Goal: Find specific page/section: Find specific page/section

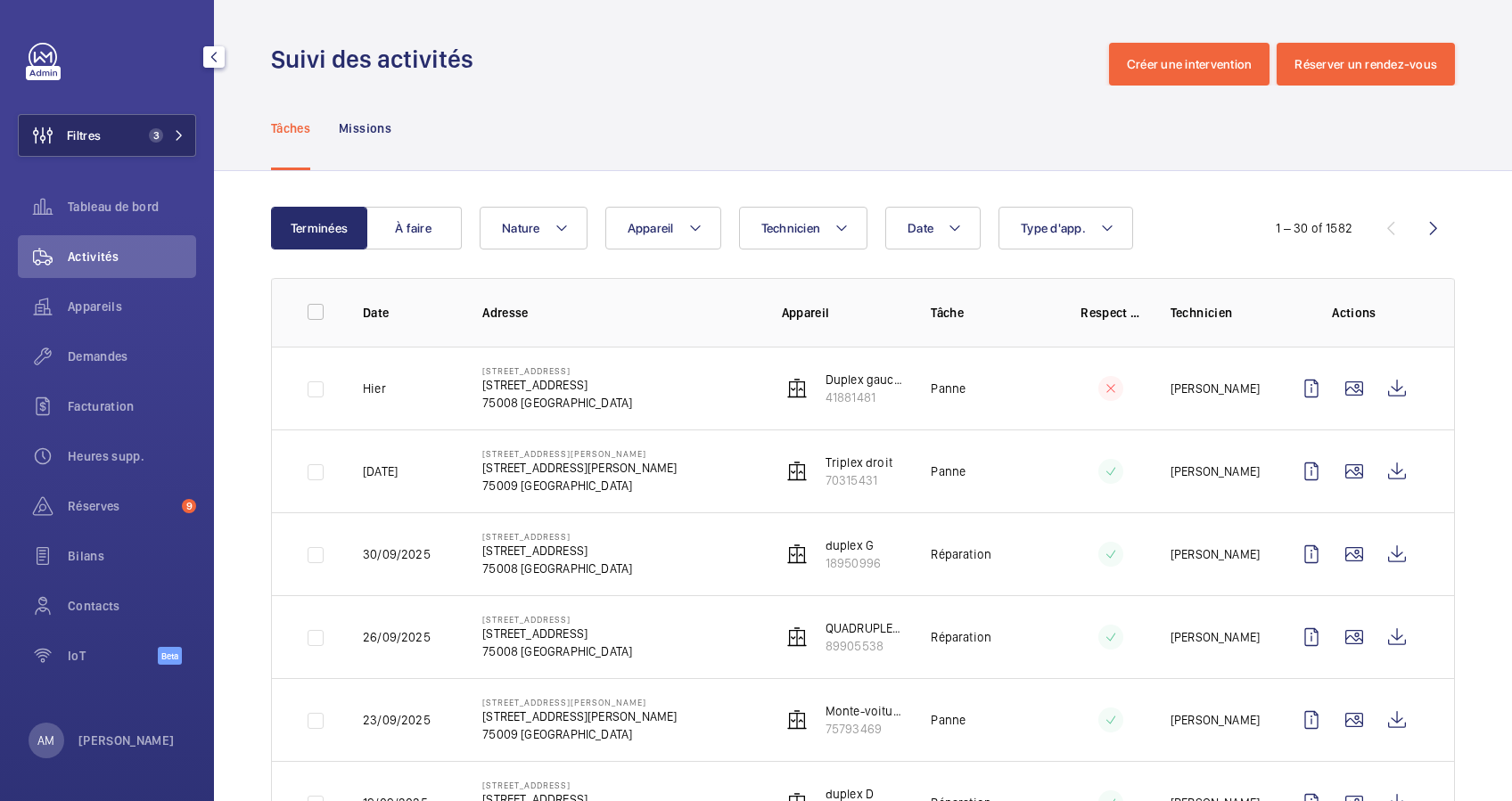
click at [176, 140] on mat-icon at bounding box center [179, 135] width 11 height 11
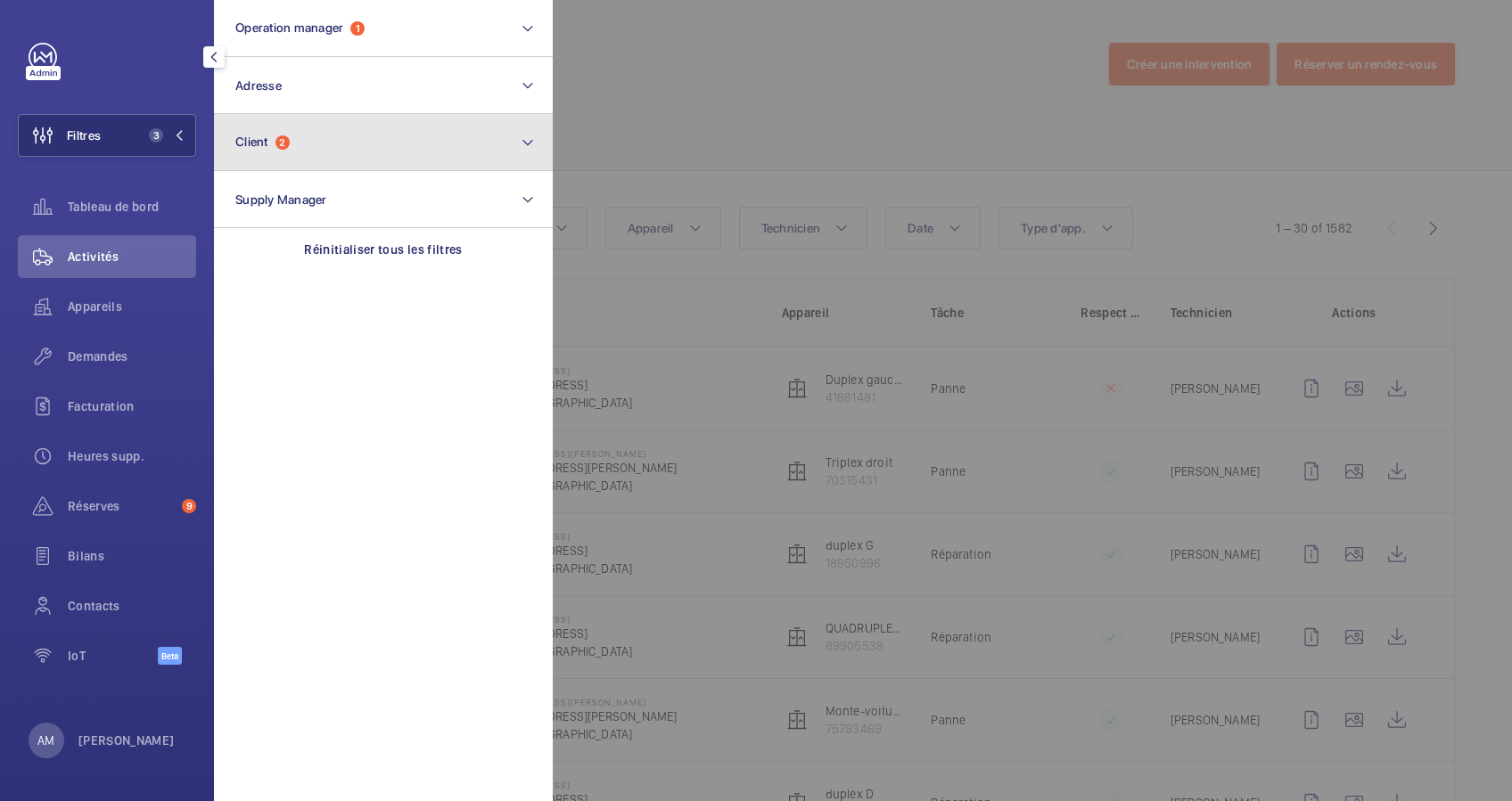
drag, startPoint x: 268, startPoint y: 135, endPoint x: 269, endPoint y: 124, distance: 11.6
click at [268, 135] on span "Client" at bounding box center [251, 142] width 33 height 14
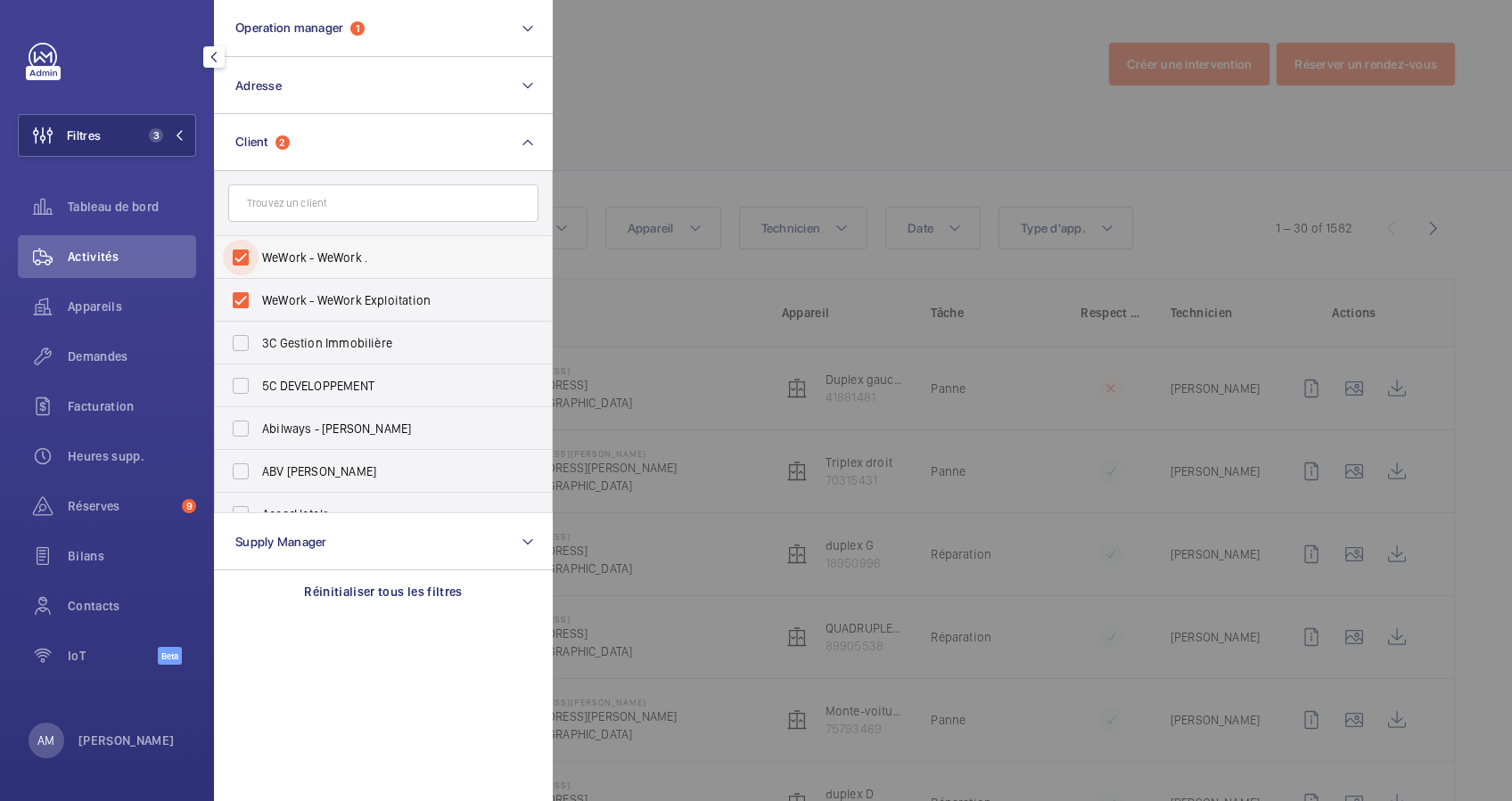
click at [237, 266] on input "WeWork - WeWork ." at bounding box center [241, 258] width 36 height 36
checkbox input "false"
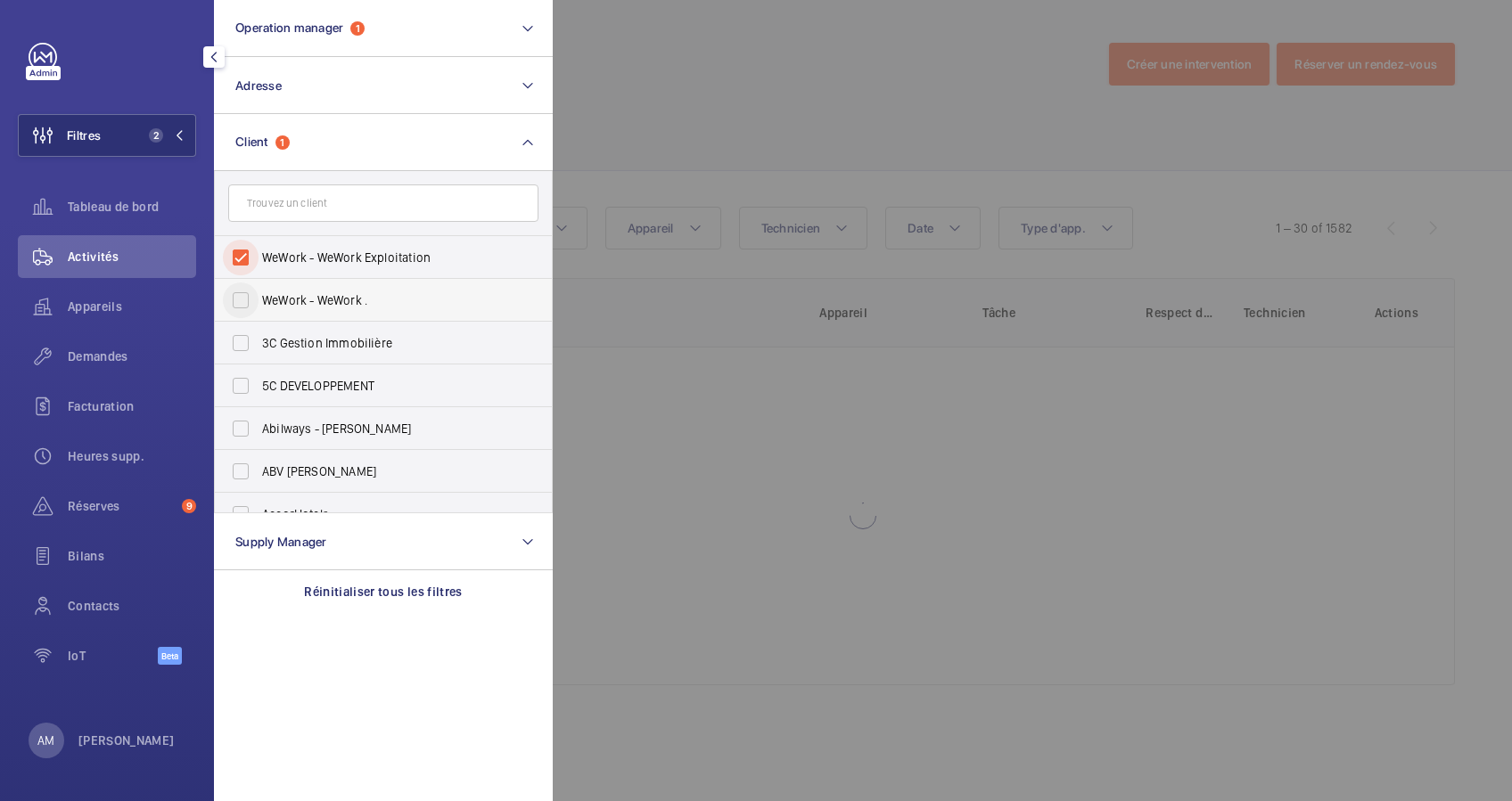
click at [236, 260] on input "WeWork - WeWork Exploitation" at bounding box center [241, 258] width 36 height 36
checkbox input "false"
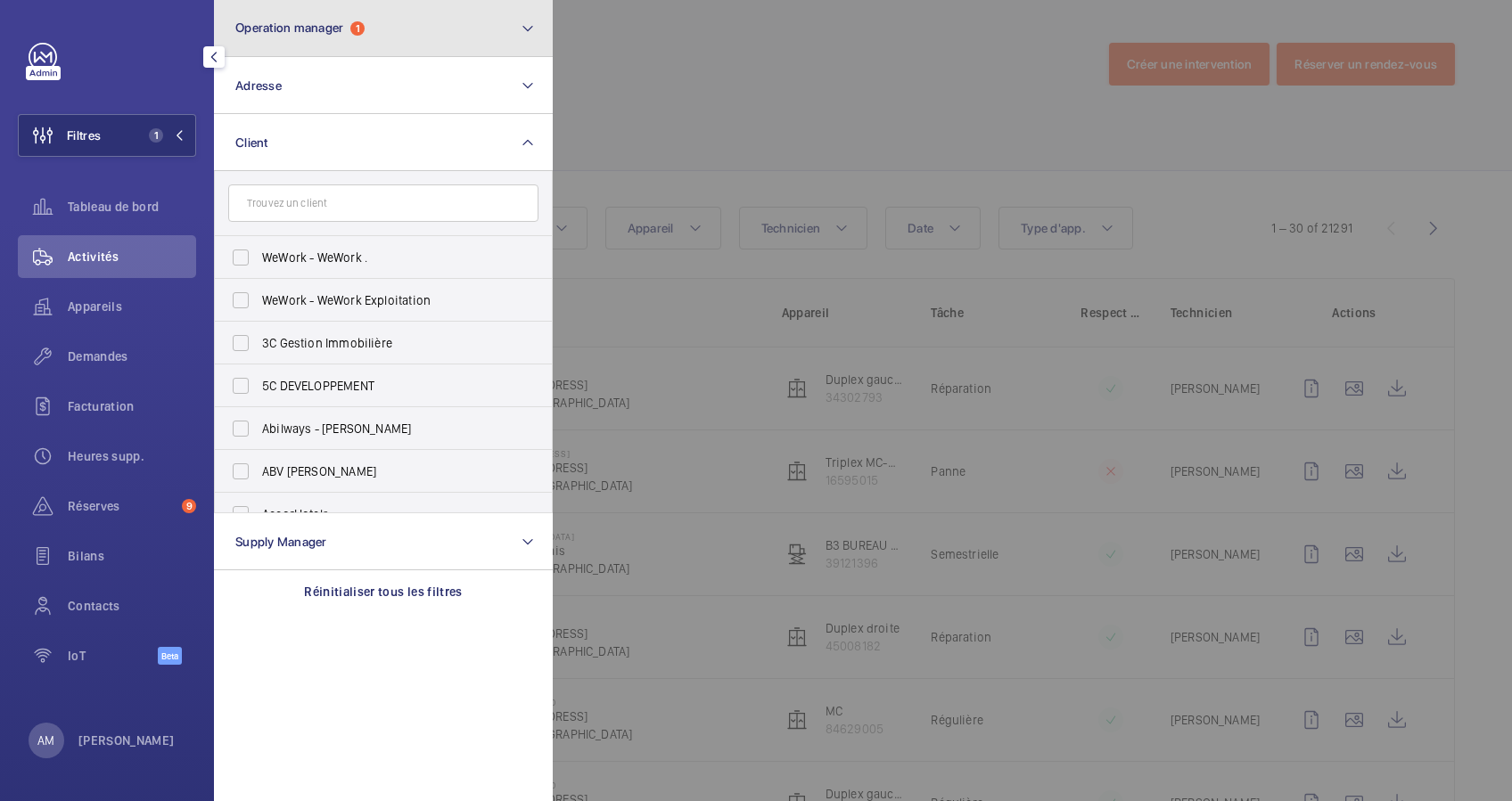
click at [521, 21] on mat-icon at bounding box center [528, 28] width 14 height 21
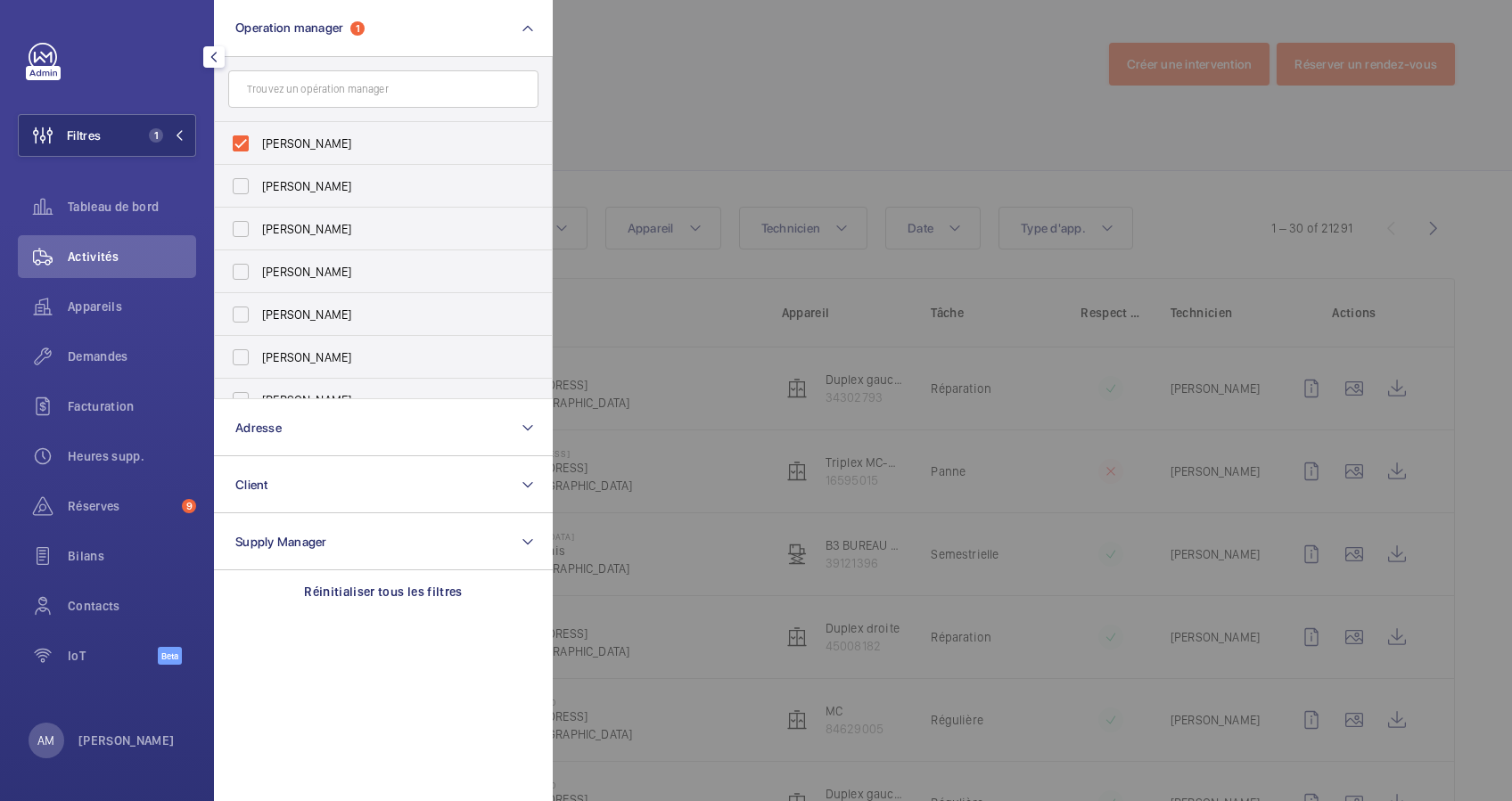
click at [585, 53] on div at bounding box center [1309, 400] width 1512 height 801
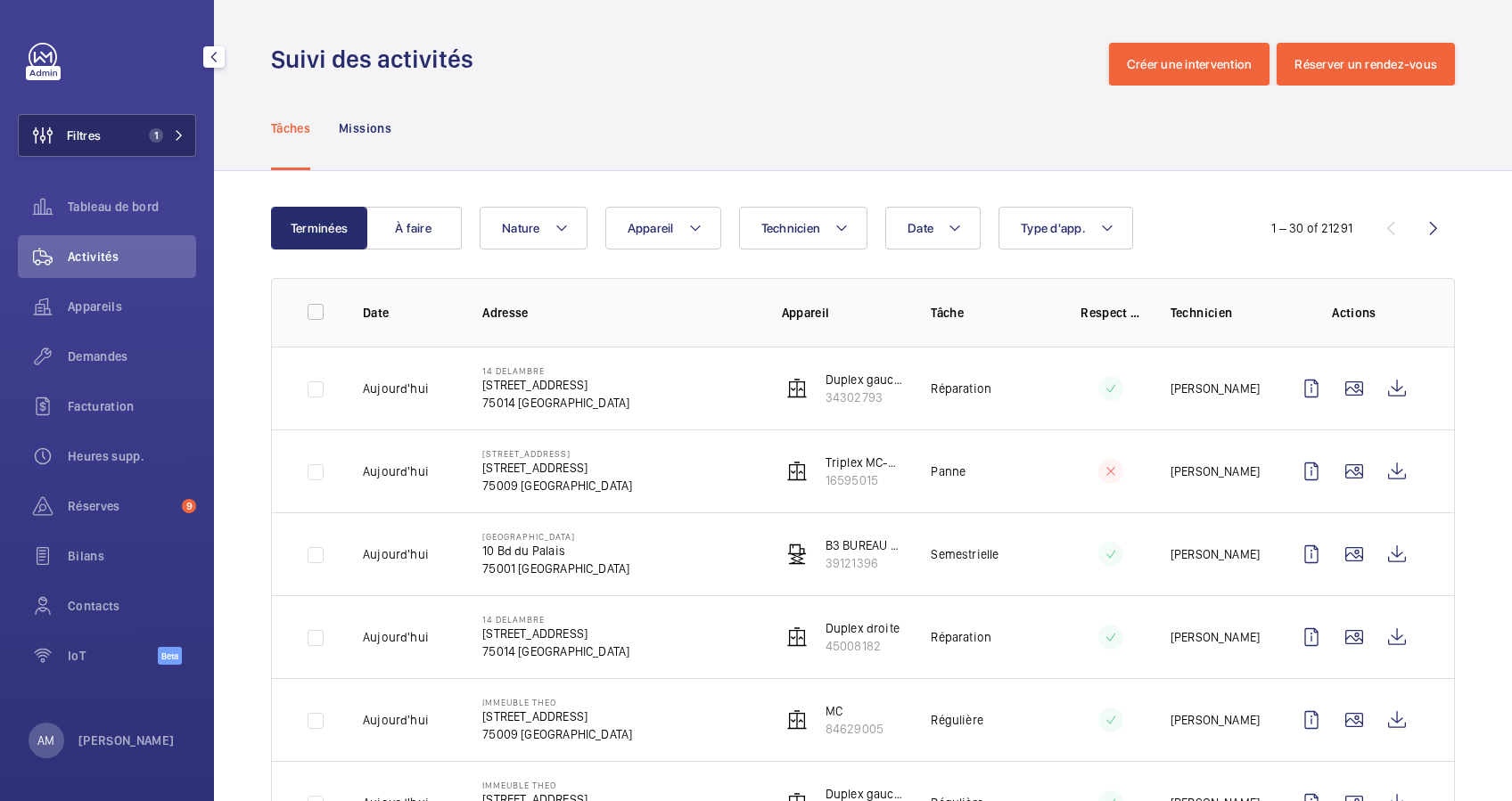
click at [172, 125] on button "Filtres 1" at bounding box center [107, 135] width 178 height 43
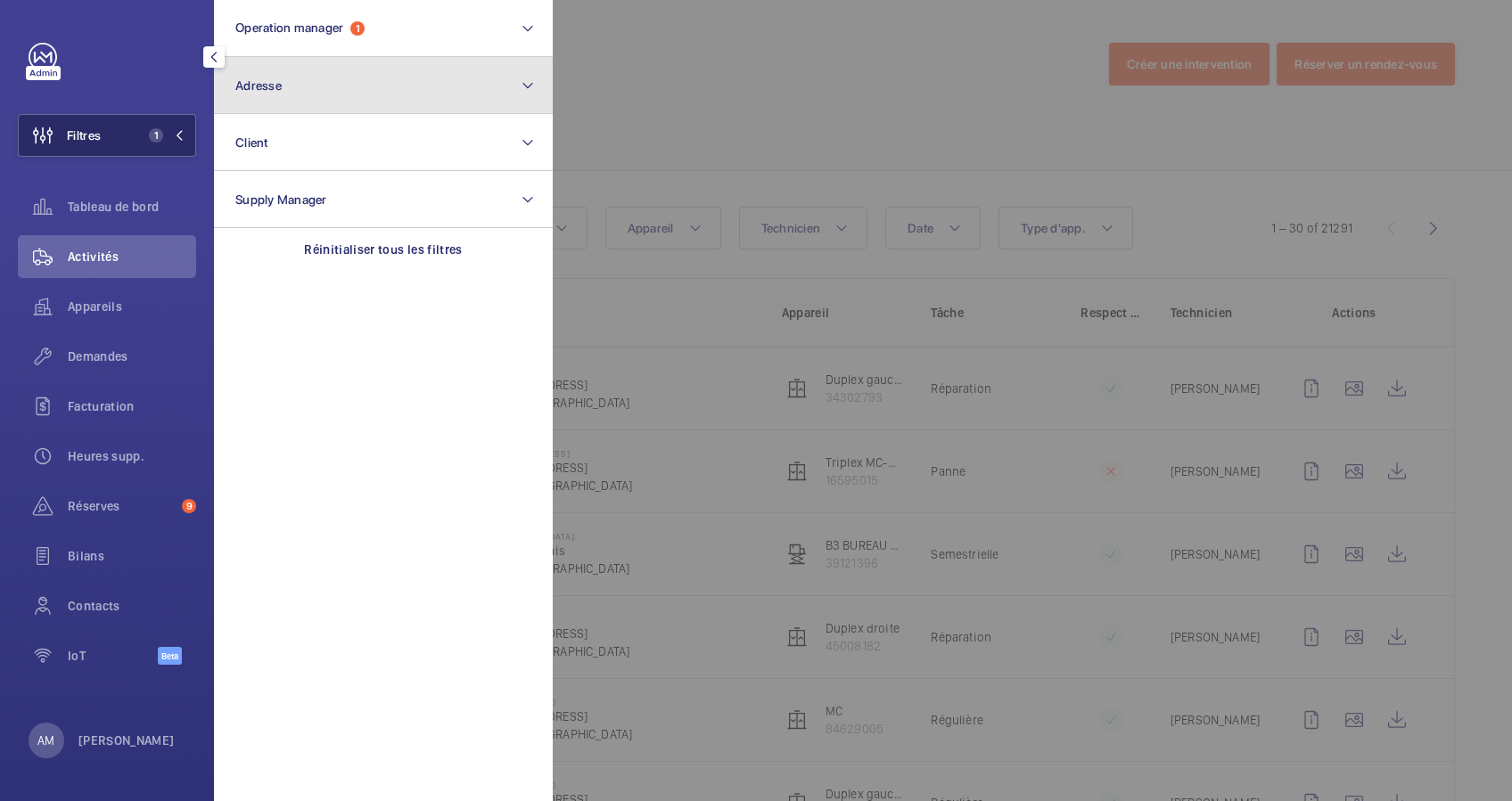
click at [324, 90] on button "Adresse" at bounding box center [383, 85] width 339 height 57
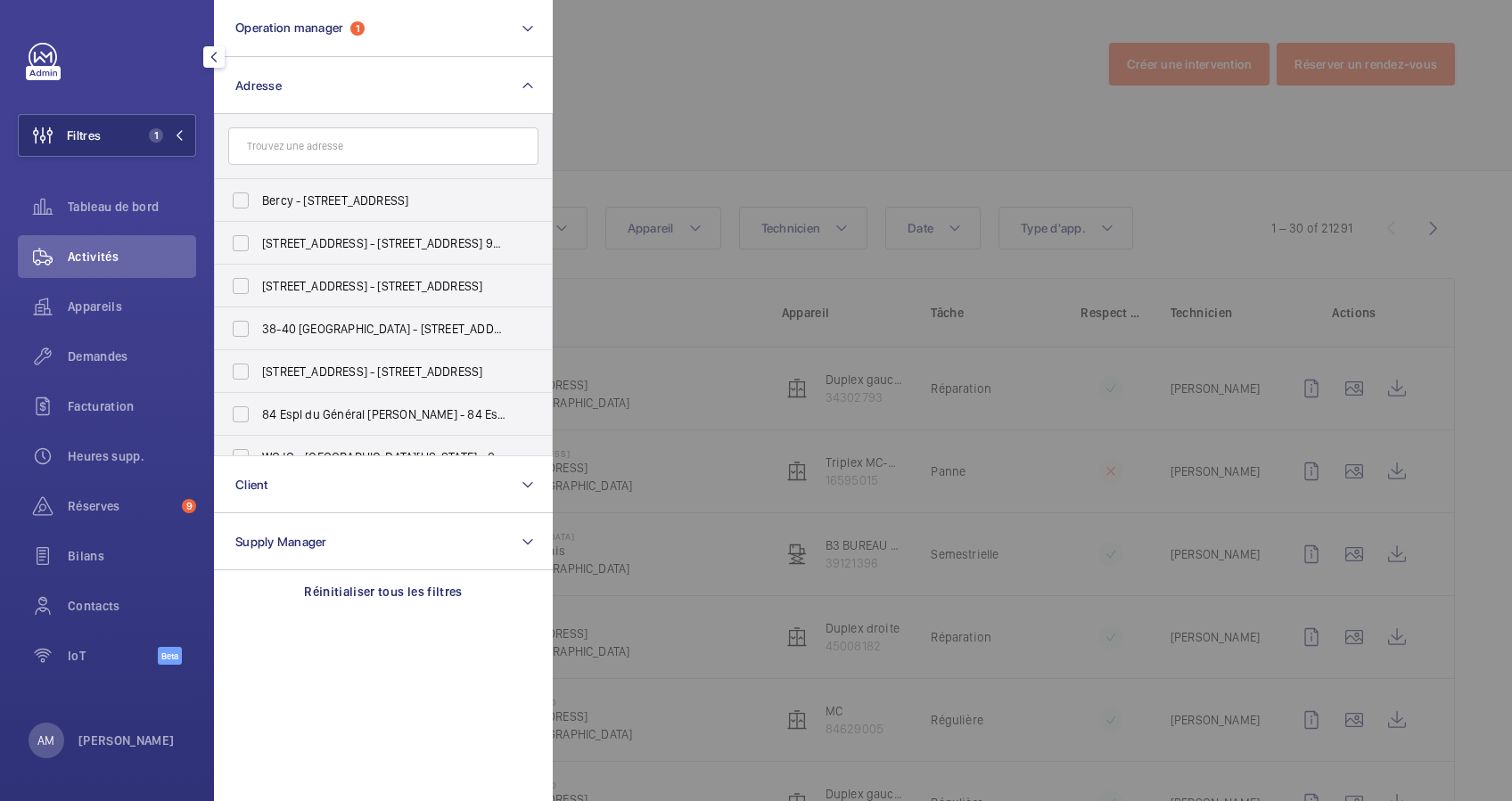
click at [288, 143] on input "text" at bounding box center [383, 145] width 310 height 37
type input "5"
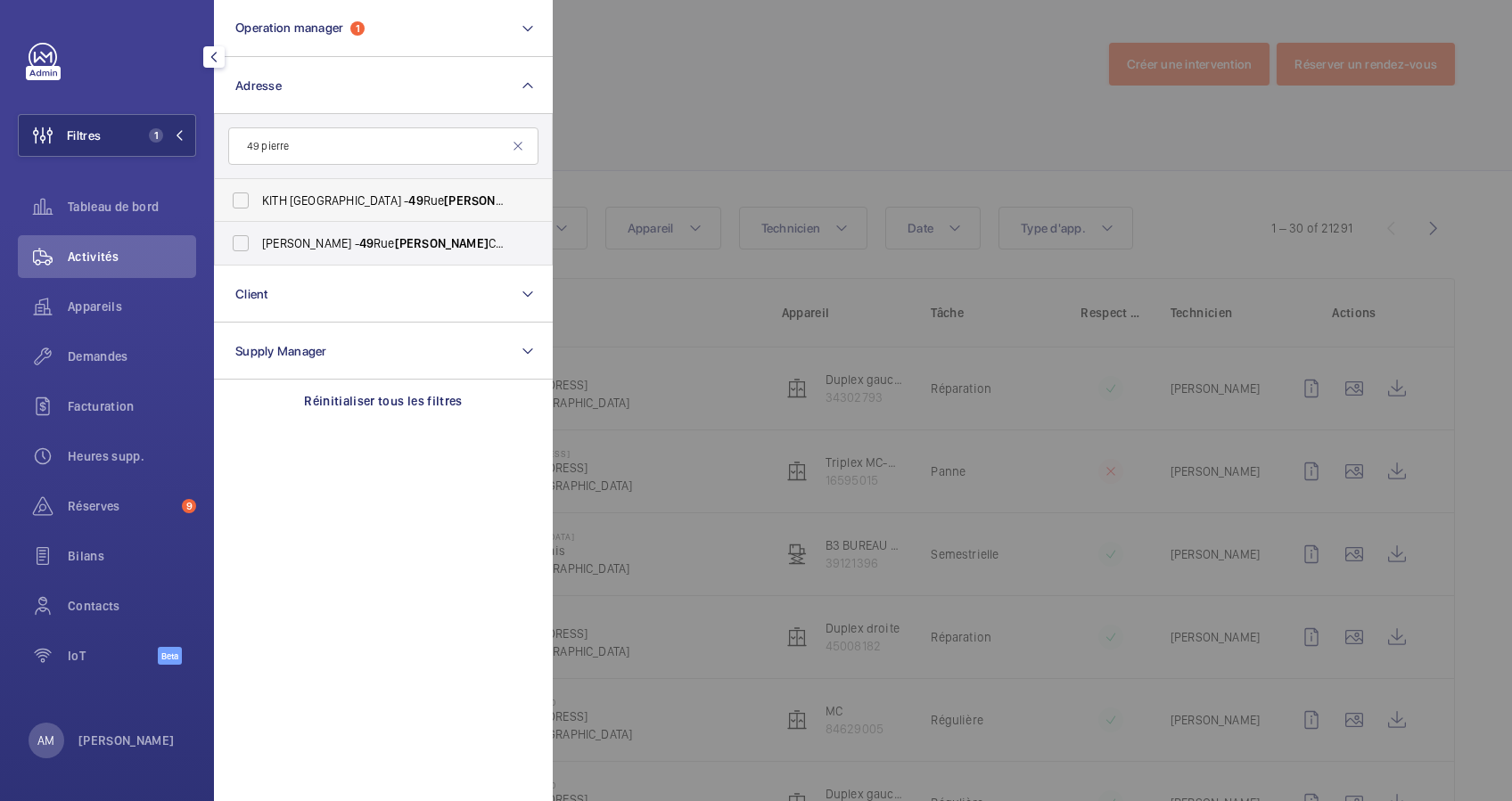
type input "49 pierre"
click at [268, 198] on span "KITH [GEOGRAPHIC_DATA] - [STREET_ADDRESS][PERSON_NAME]" at bounding box center [384, 201] width 245 height 18
click at [258, 198] on input "KITH [GEOGRAPHIC_DATA] - [STREET_ADDRESS][PERSON_NAME]" at bounding box center [241, 201] width 36 height 36
checkbox input "true"
click at [256, 242] on input "[PERSON_NAME] - [STREET_ADDRESS][PERSON_NAME]" at bounding box center [241, 243] width 36 height 36
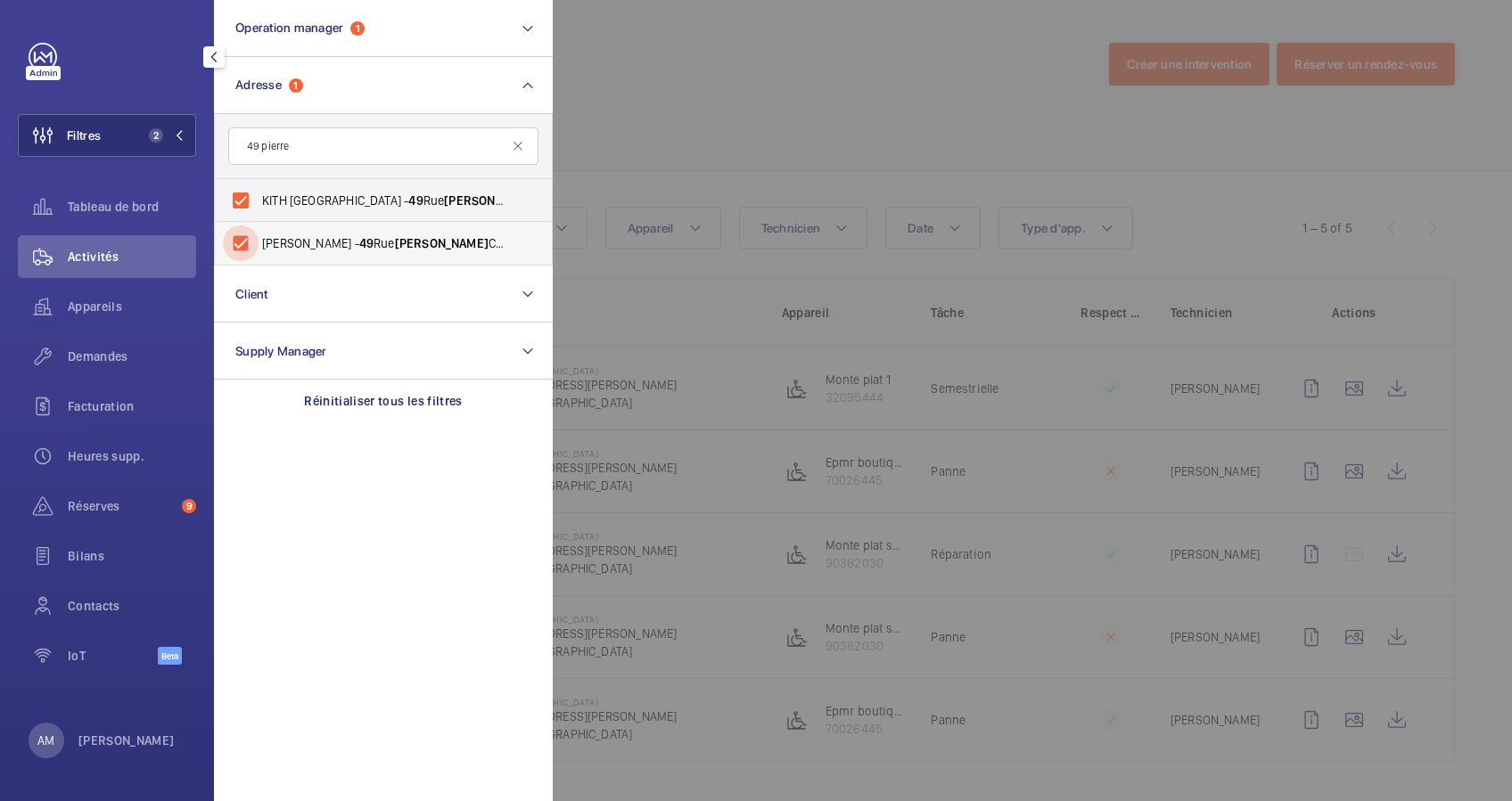
checkbox input "true"
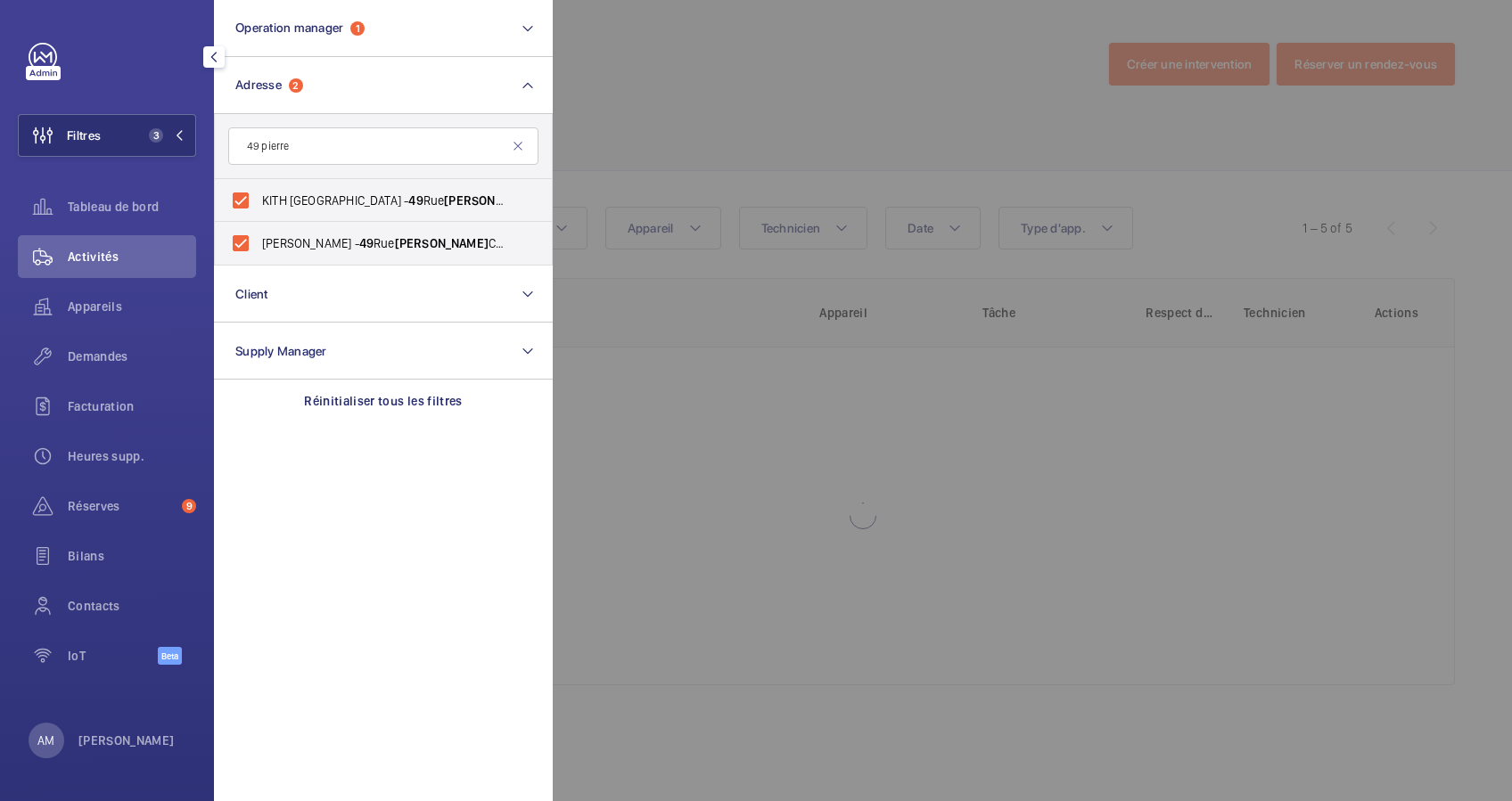
click at [669, 140] on div at bounding box center [1309, 400] width 1512 height 801
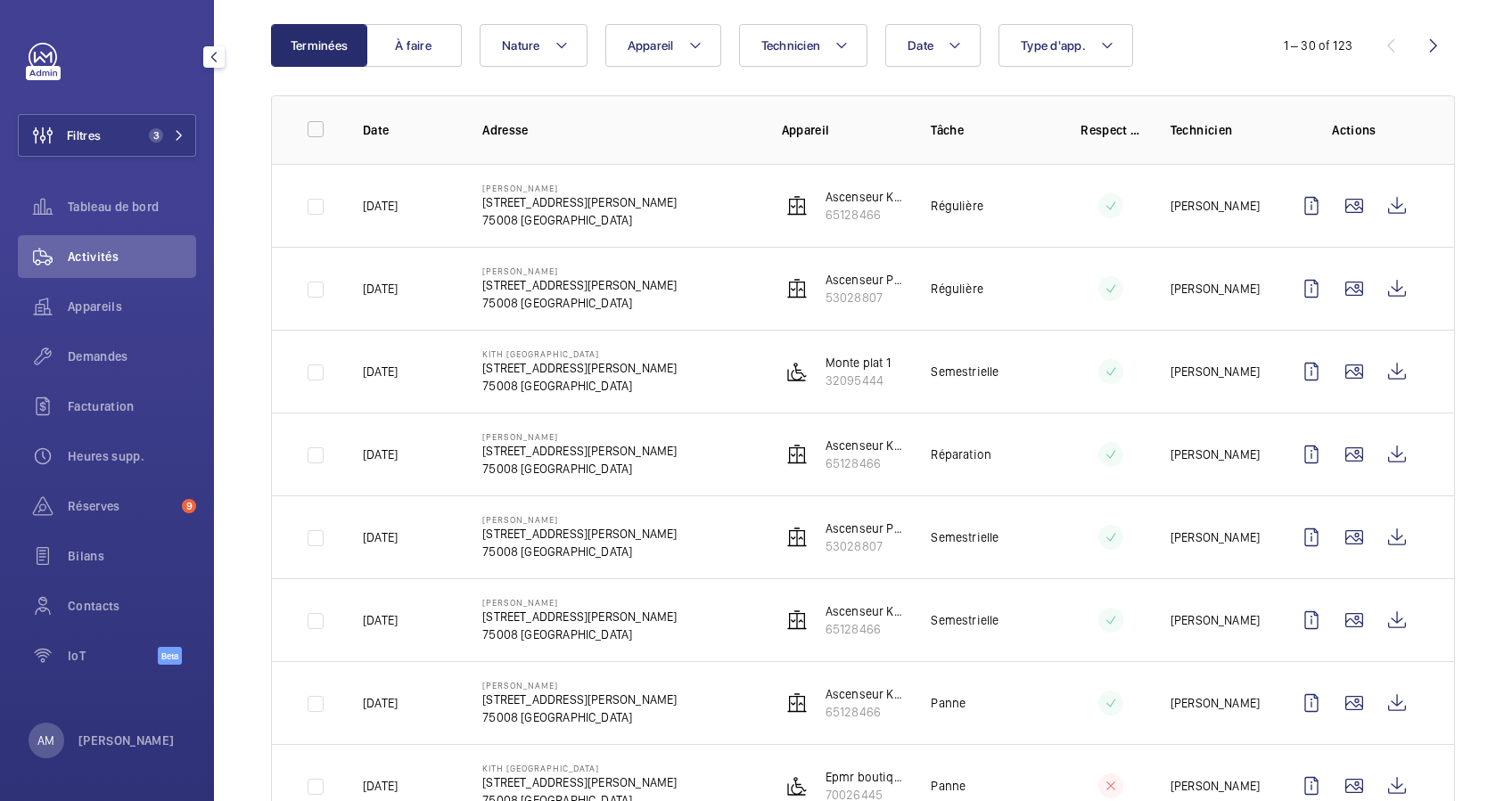
scroll to position [237, 0]
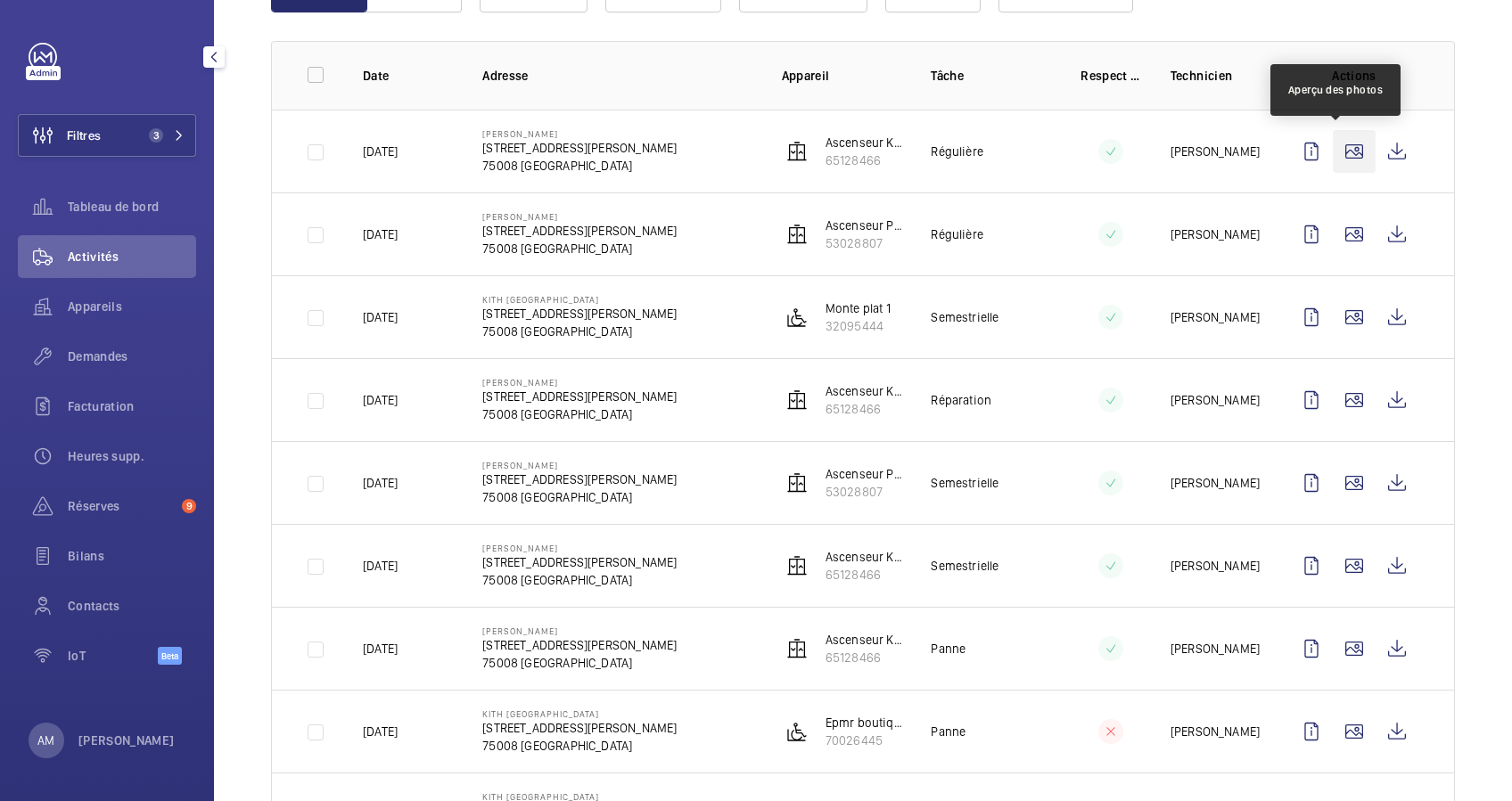
click at [1334, 144] on wm-front-icon-button at bounding box center [1353, 151] width 43 height 43
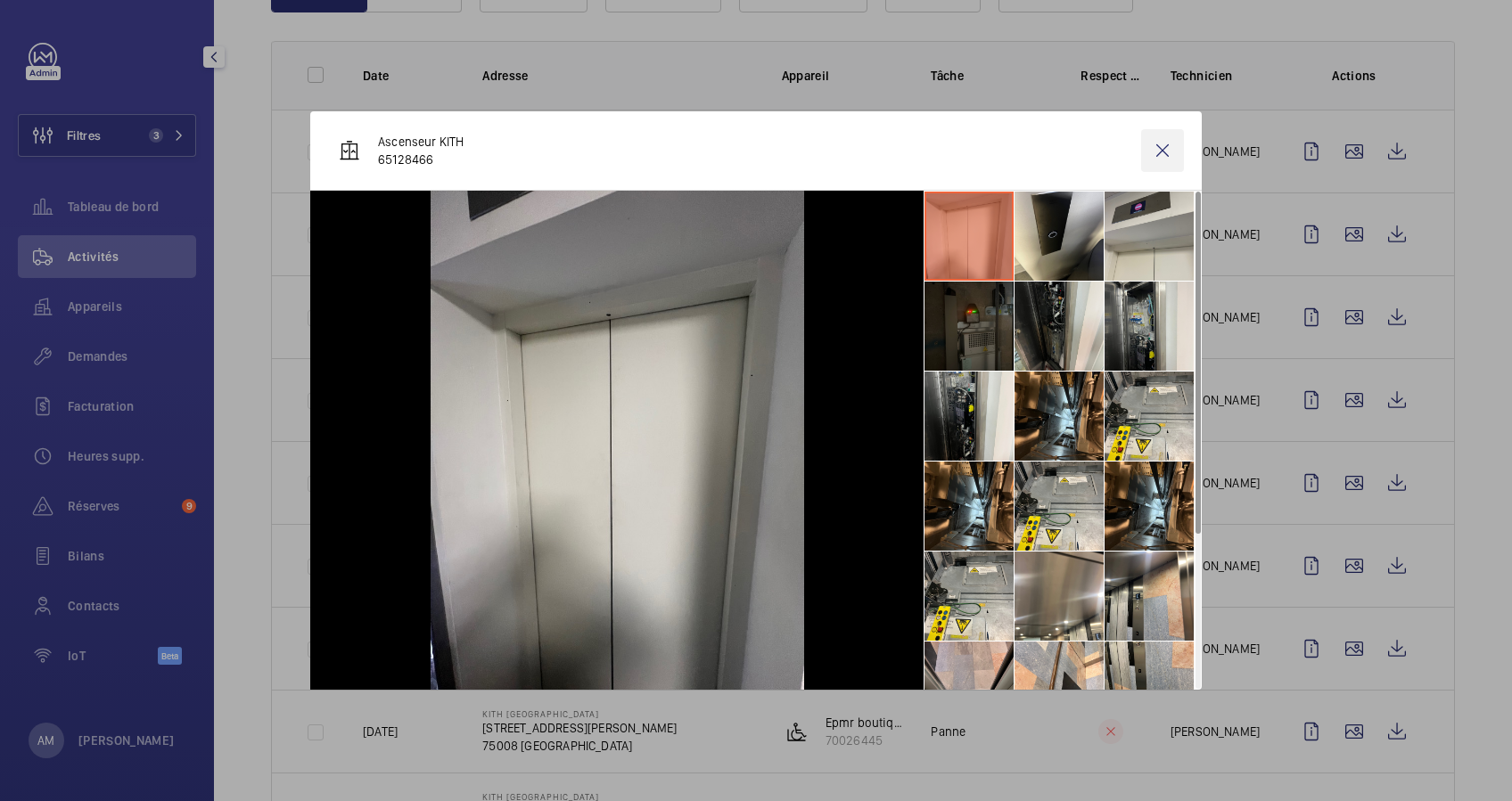
click at [1153, 146] on wm-front-icon-button at bounding box center [1162, 150] width 43 height 43
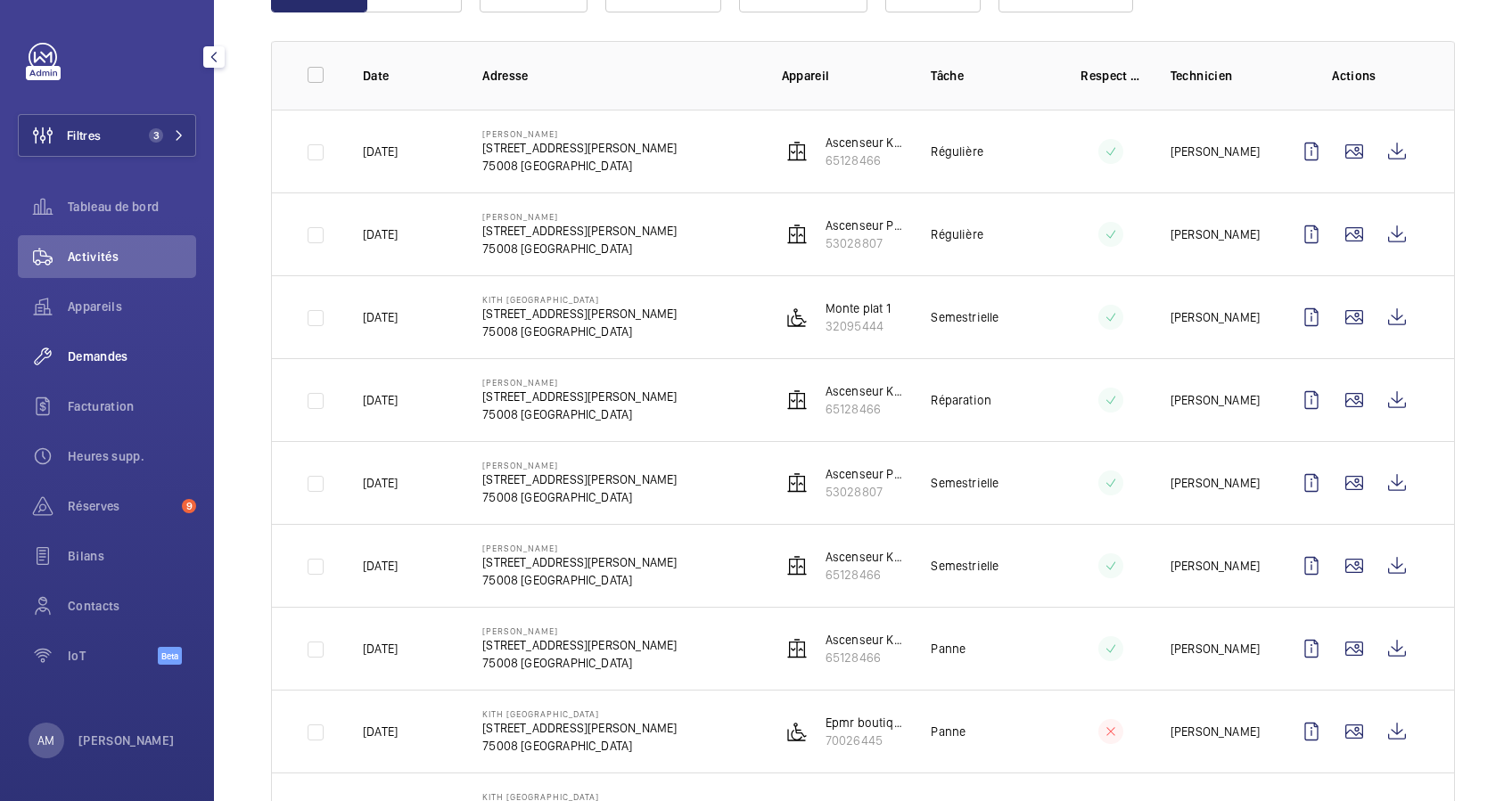
click at [98, 355] on span "Demandes" at bounding box center [132, 357] width 128 height 18
click at [102, 351] on span "Demandes" at bounding box center [132, 357] width 128 height 18
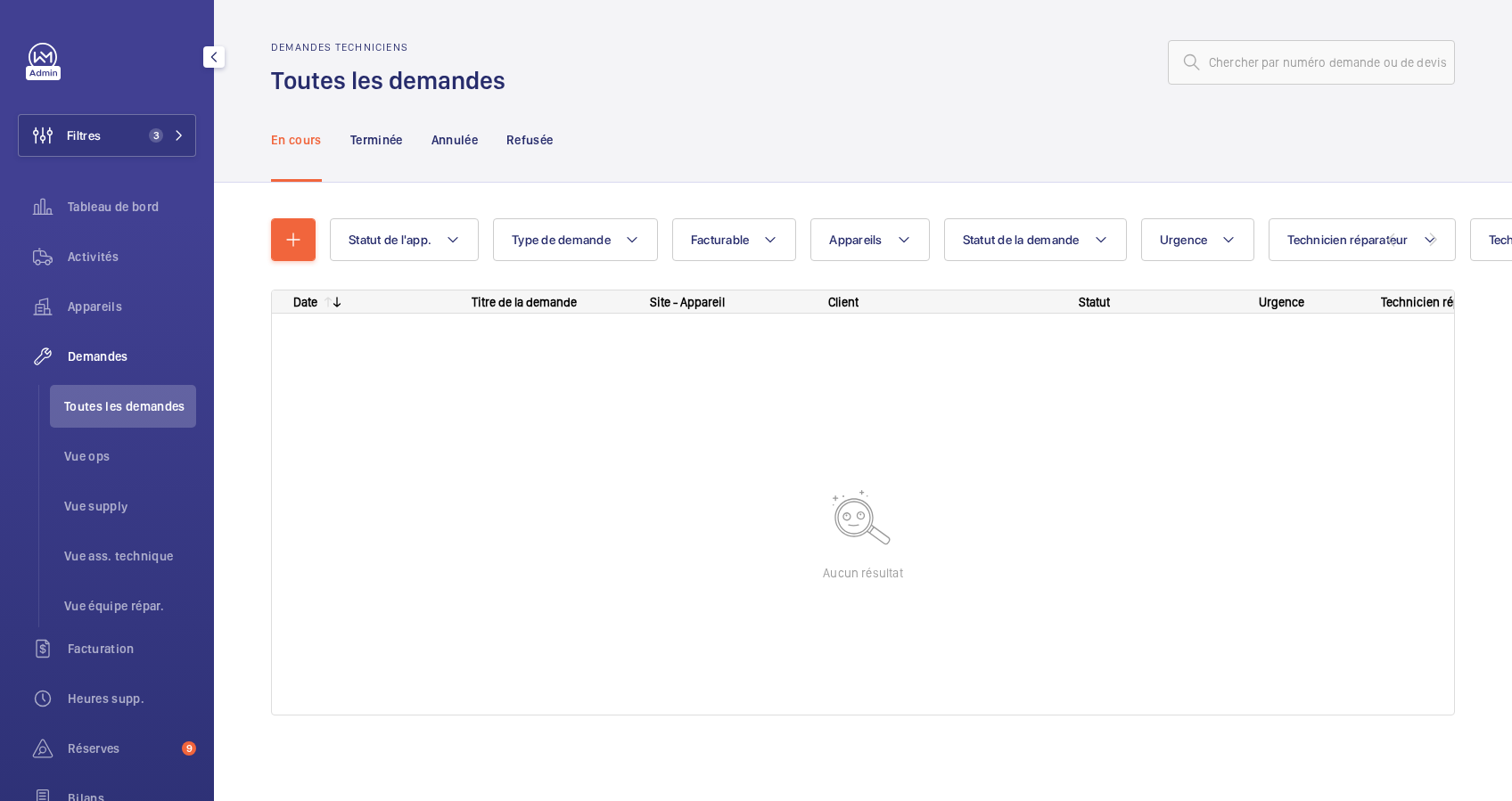
click at [88, 350] on span "Demandes" at bounding box center [132, 357] width 128 height 18
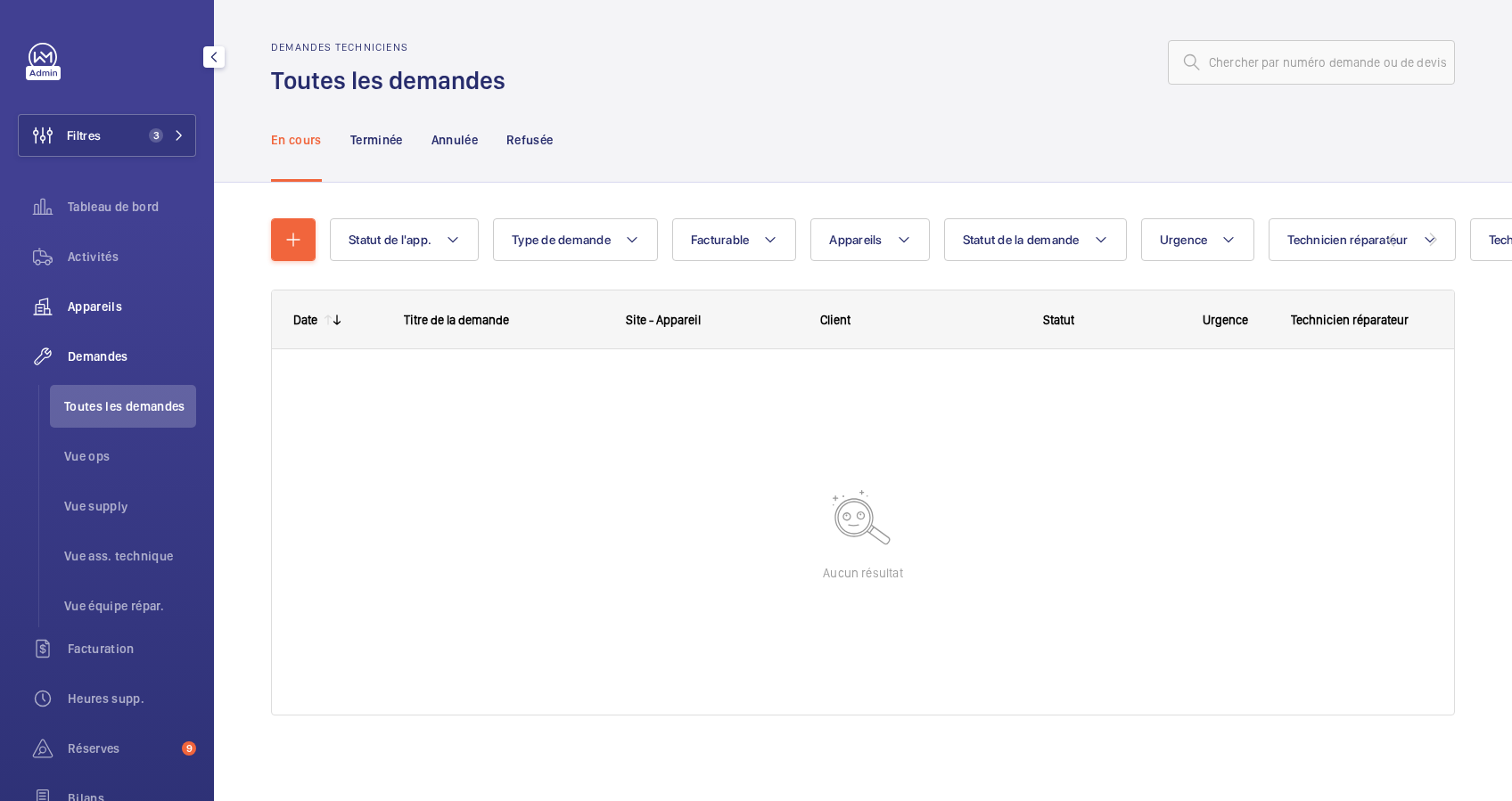
scroll to position [2, 0]
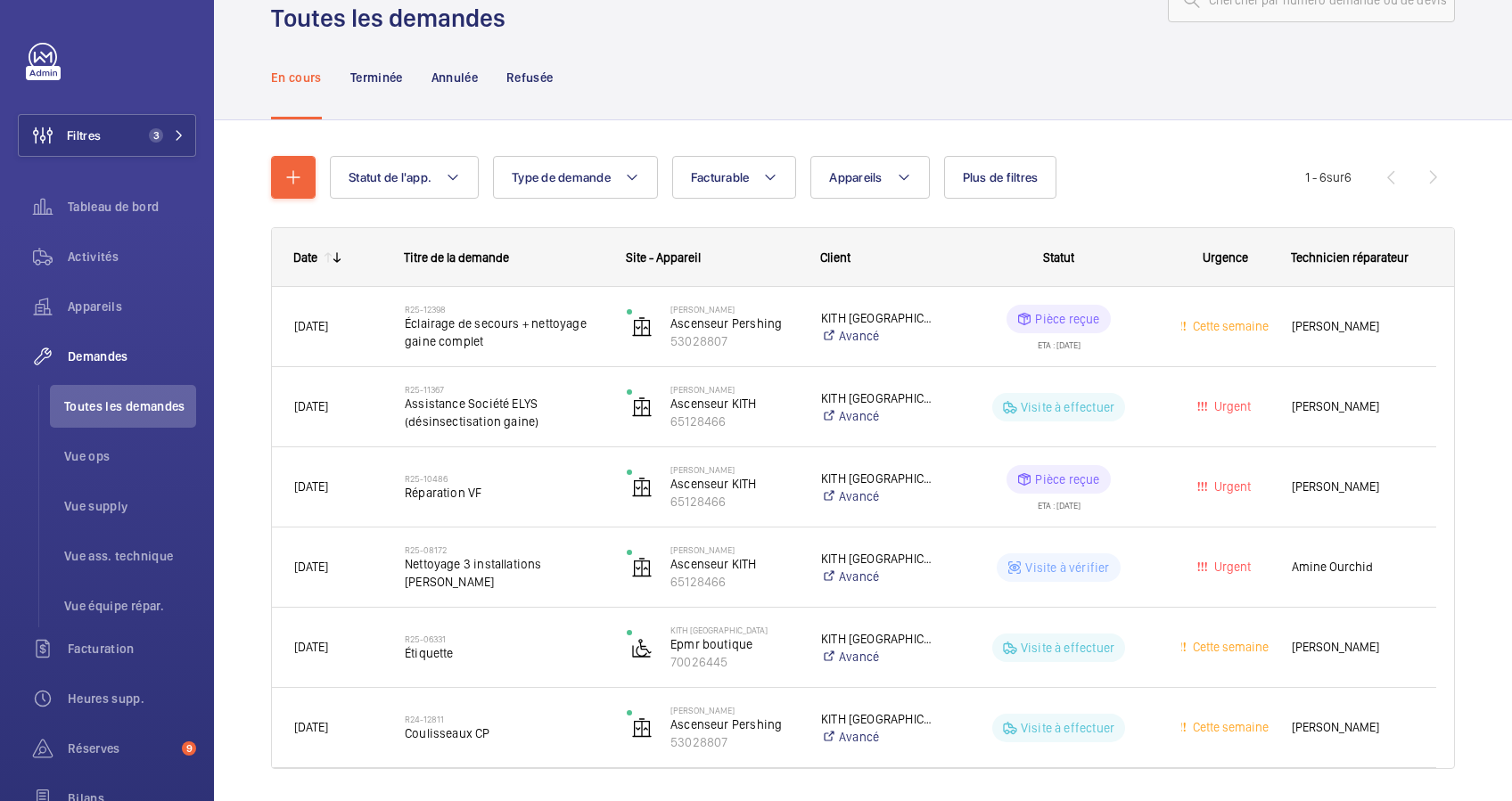
scroll to position [118, 0]
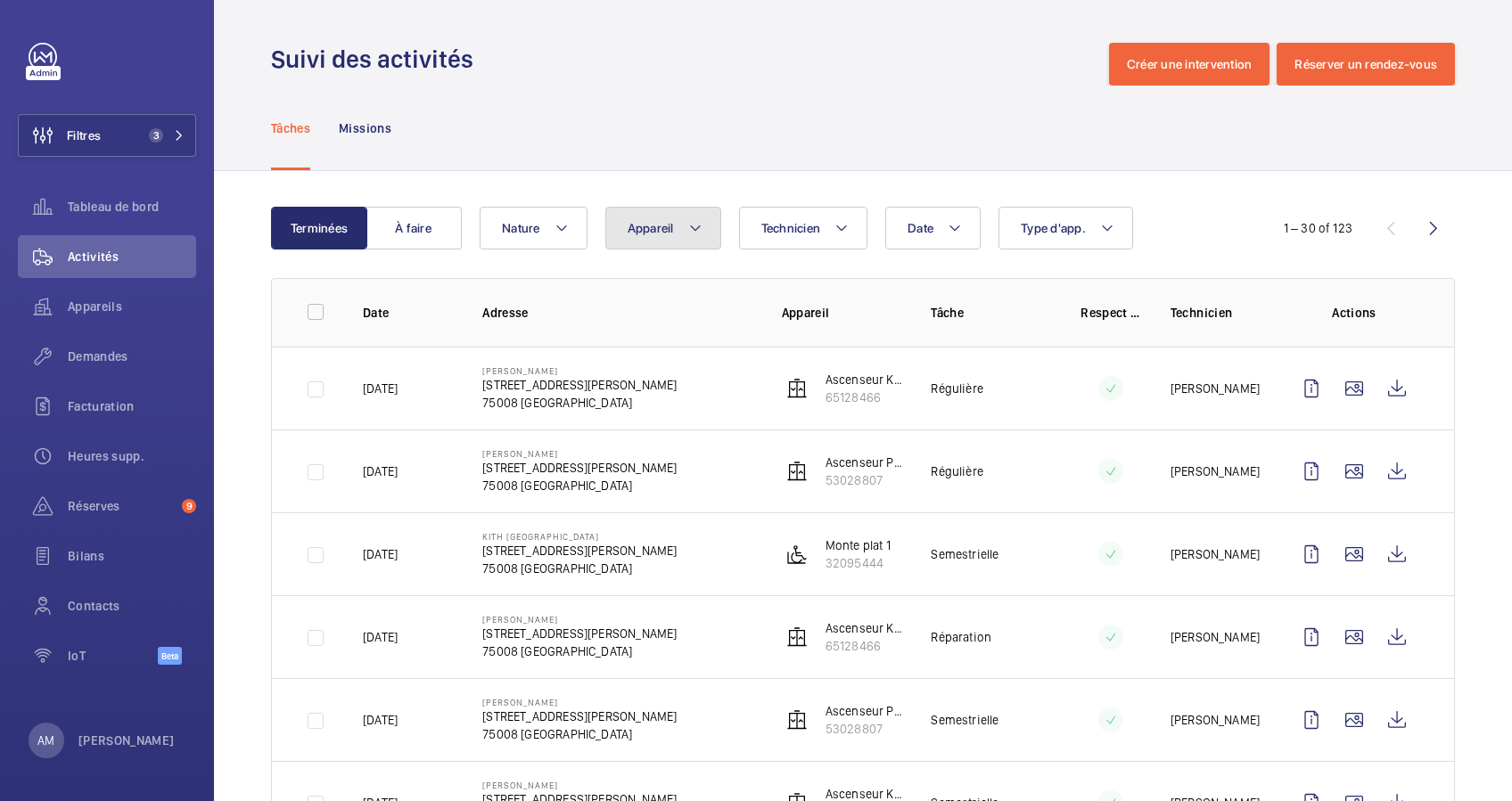
click at [676, 222] on button "Appareil" at bounding box center [663, 228] width 116 height 43
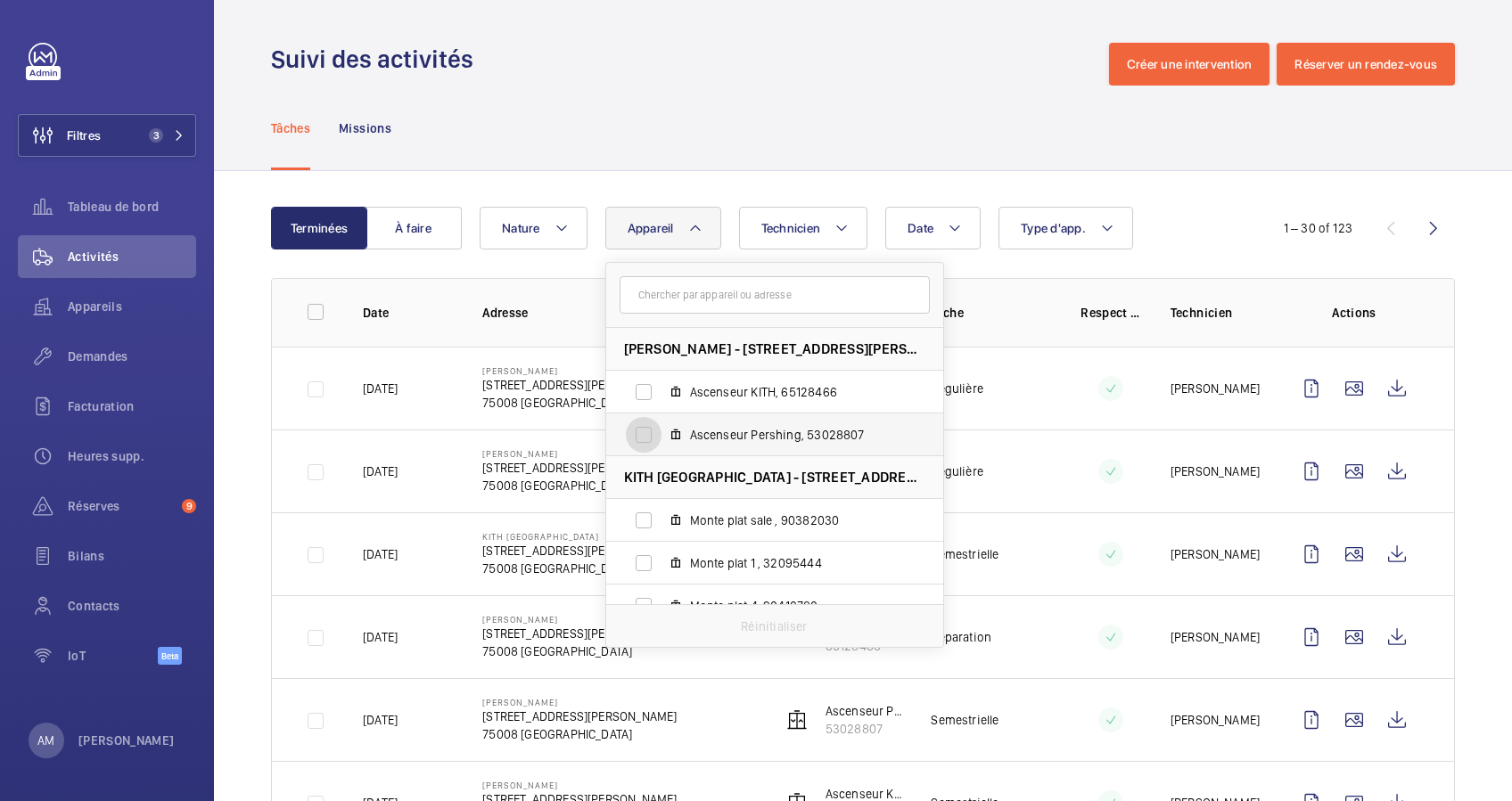
click at [653, 442] on input "Ascenseur Pershing, 53028807" at bounding box center [644, 435] width 36 height 36
checkbox input "true"
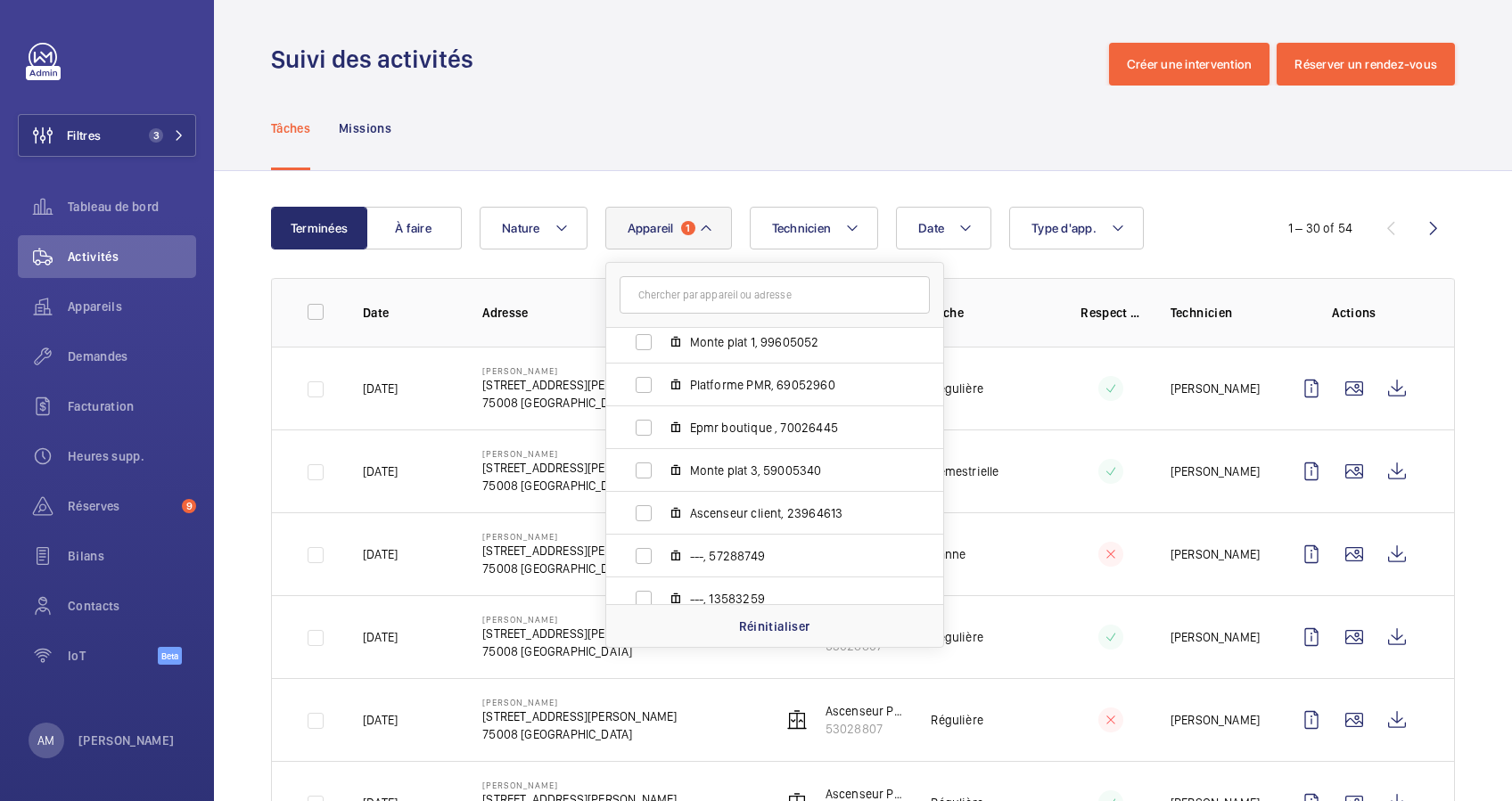
scroll to position [365, 0]
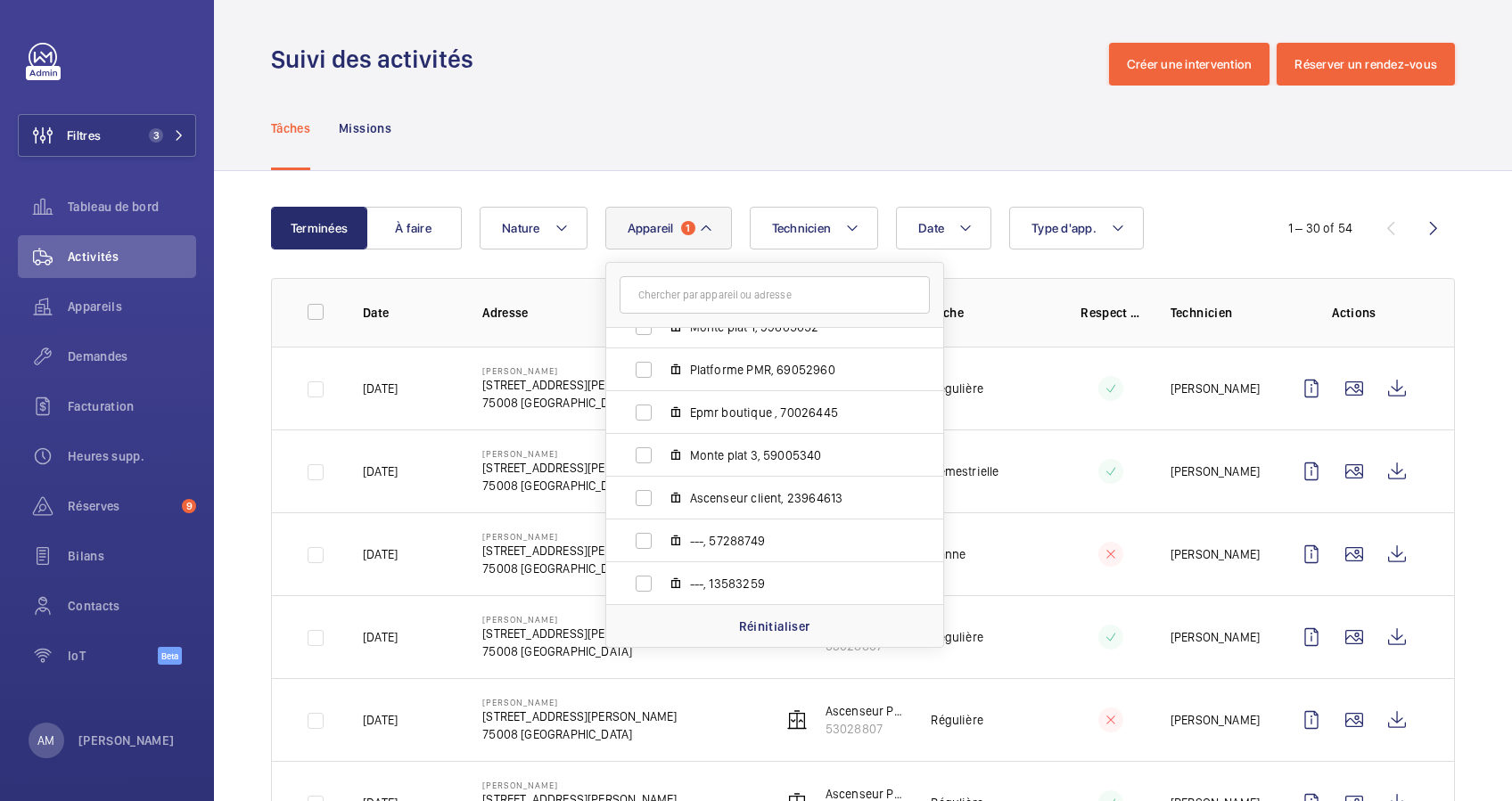
click at [719, 158] on div "Tâches Missions" at bounding box center [863, 128] width 1184 height 85
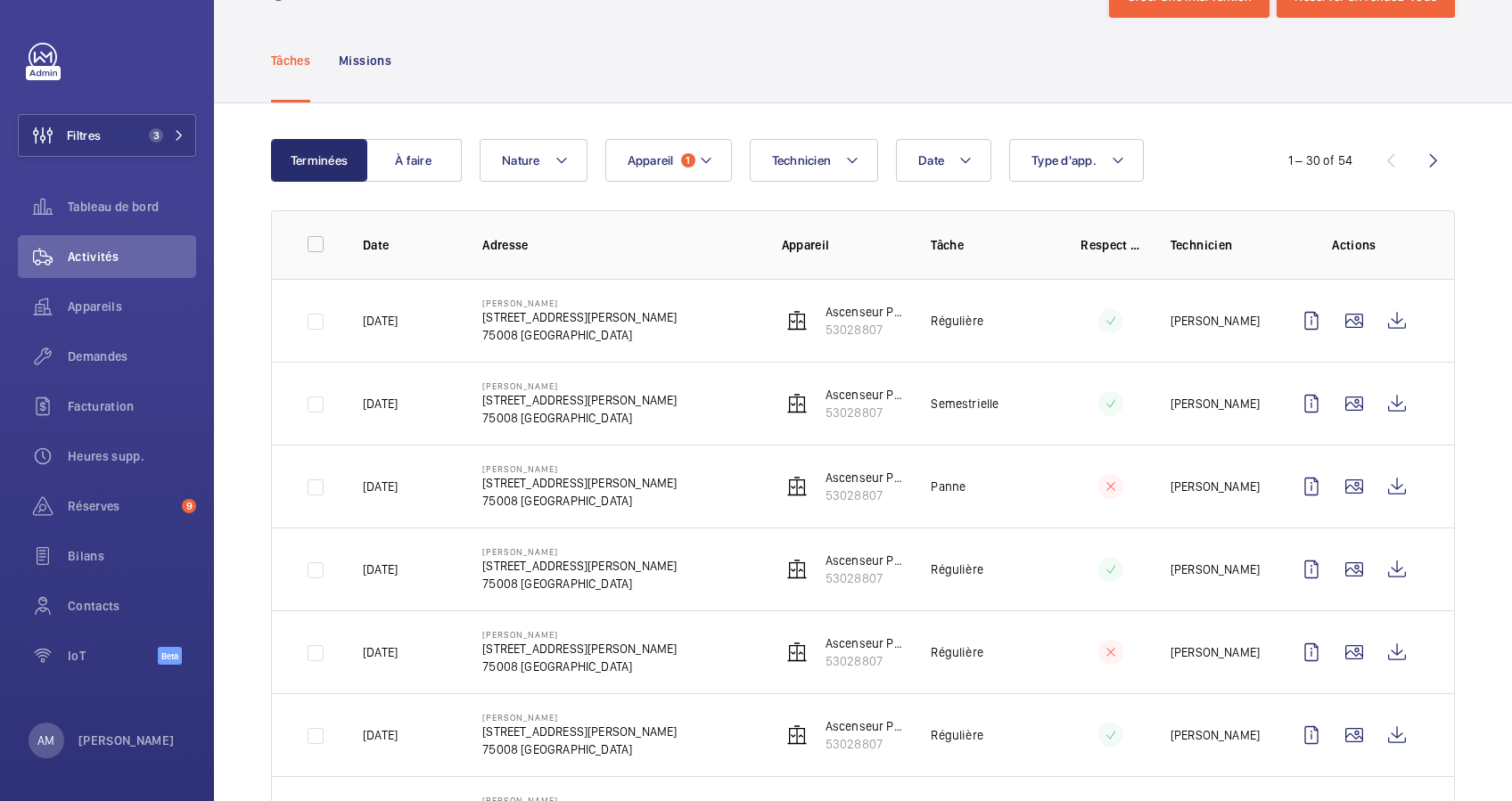
scroll to position [119, 0]
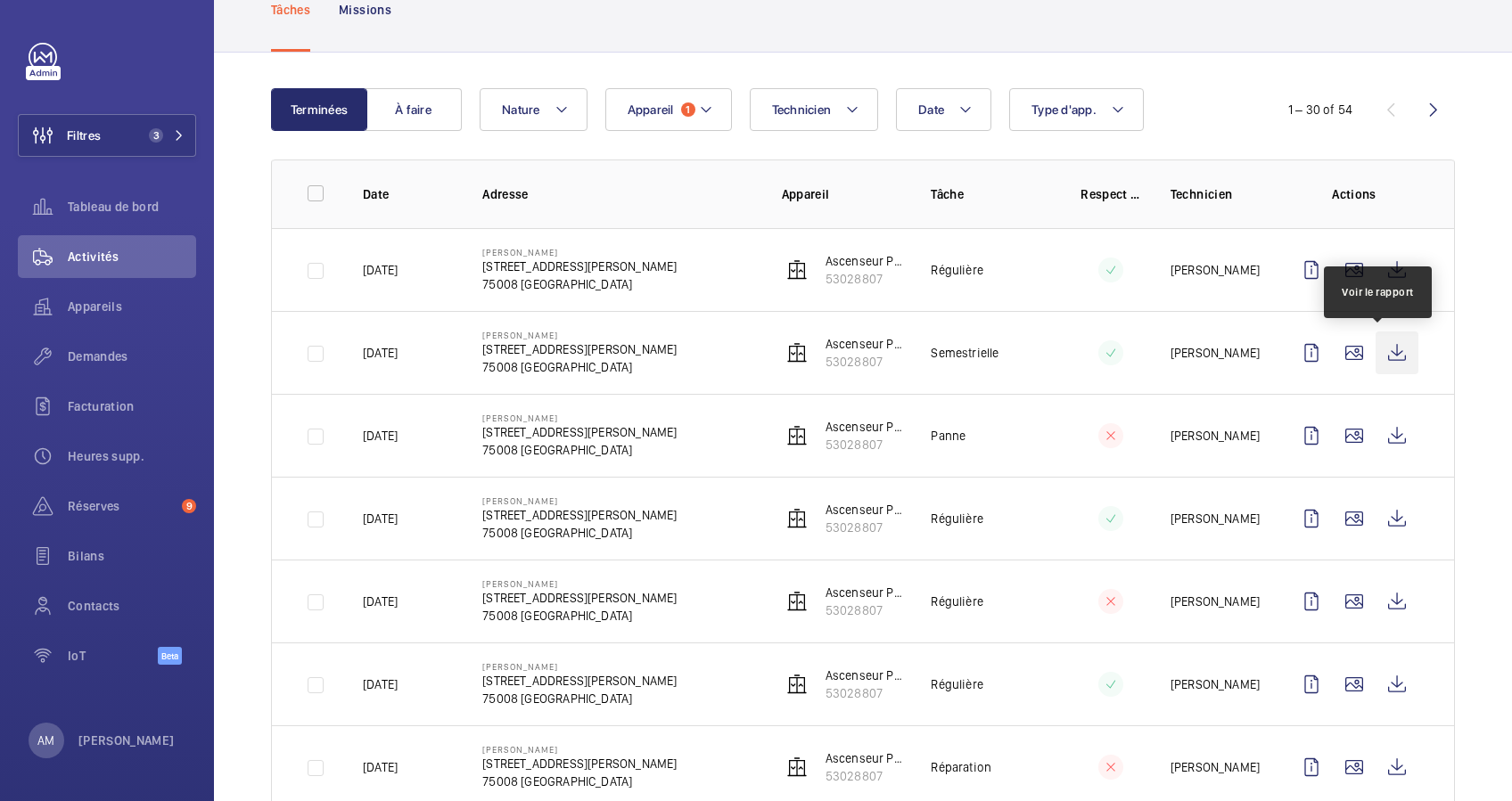
click at [1384, 344] on wm-front-icon-button at bounding box center [1396, 353] width 43 height 43
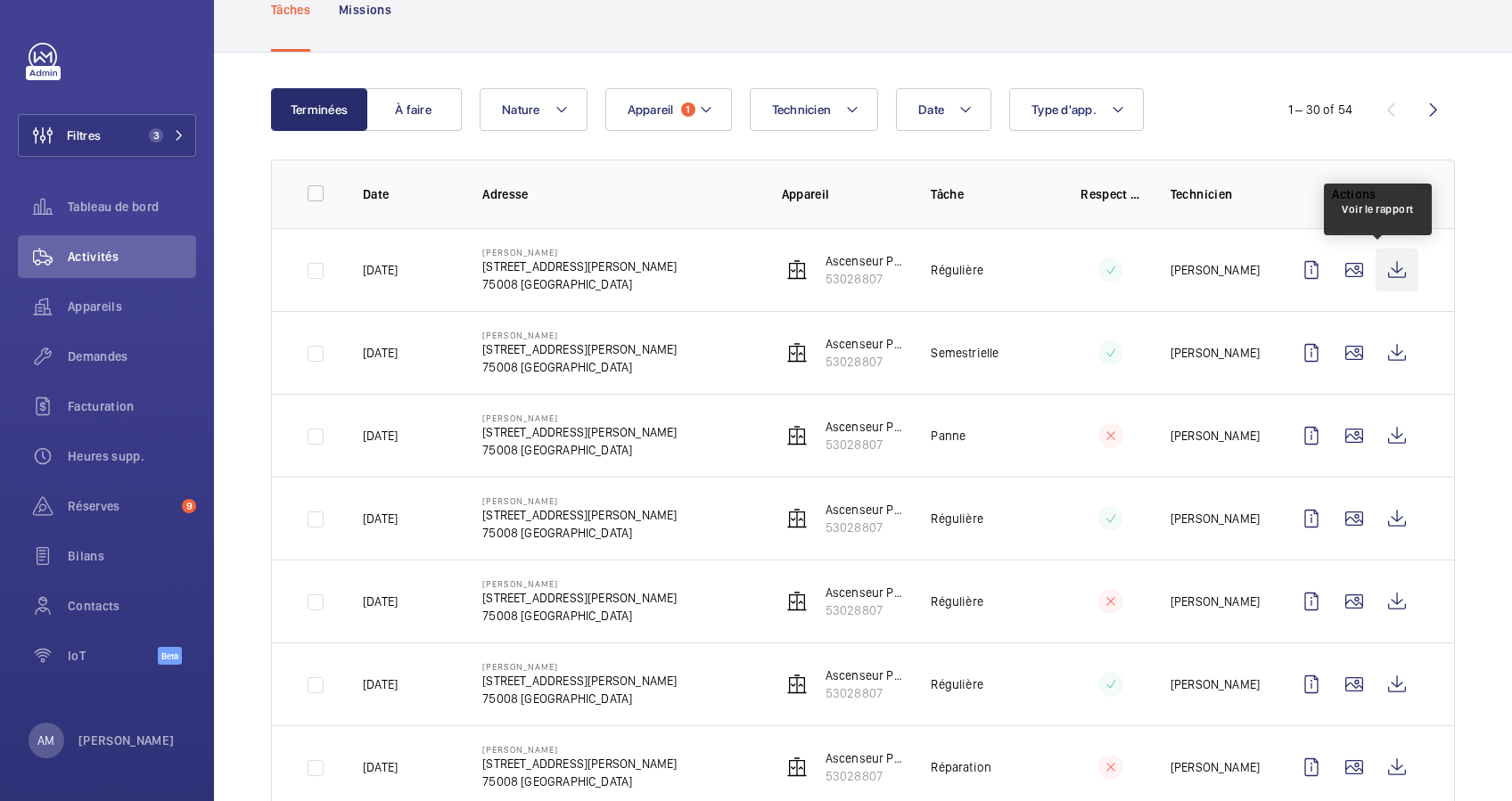
click at [1379, 275] on wm-front-icon-button at bounding box center [1396, 270] width 43 height 43
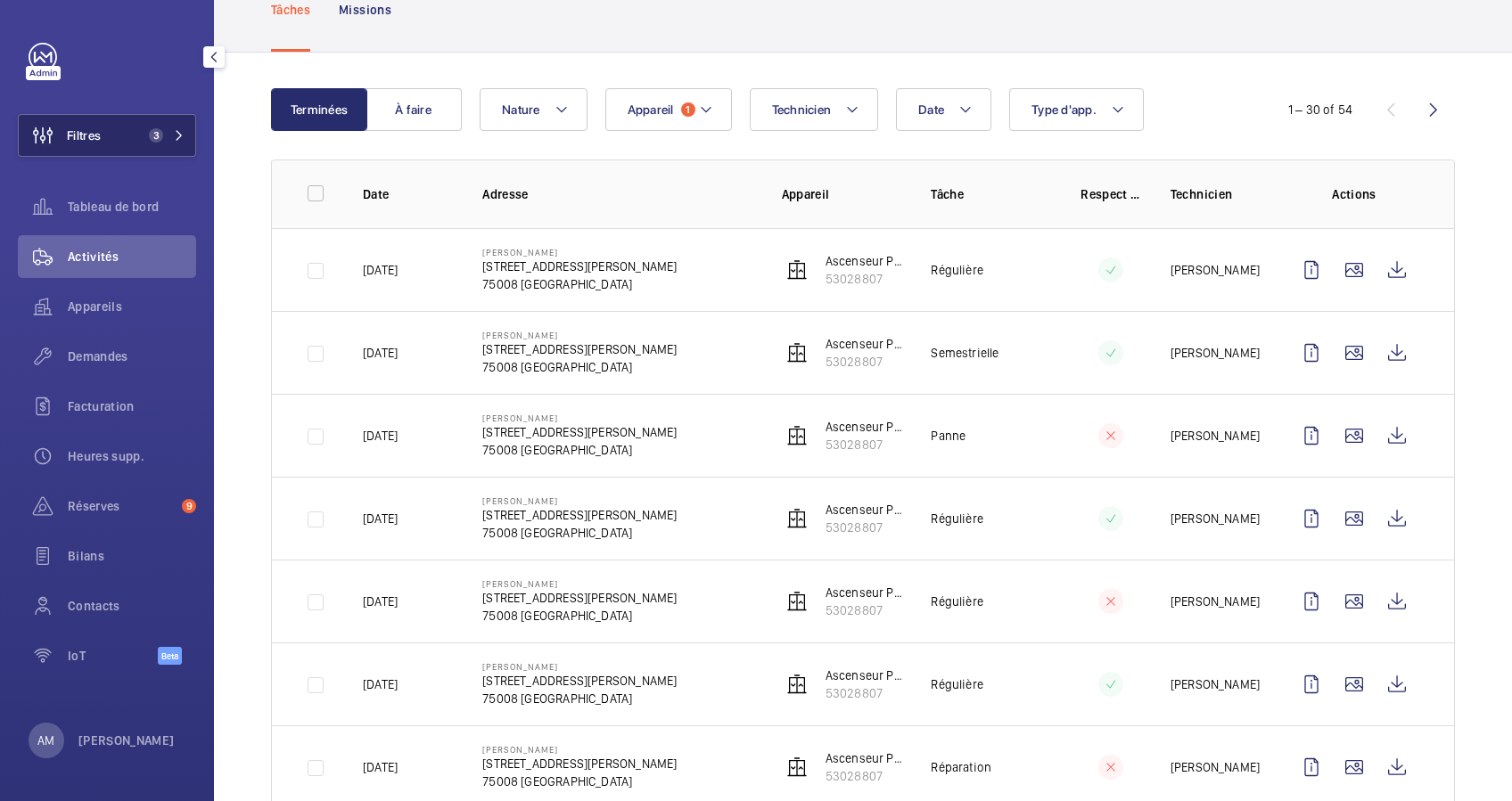
click at [152, 115] on button "Filtres 3" at bounding box center [107, 135] width 178 height 43
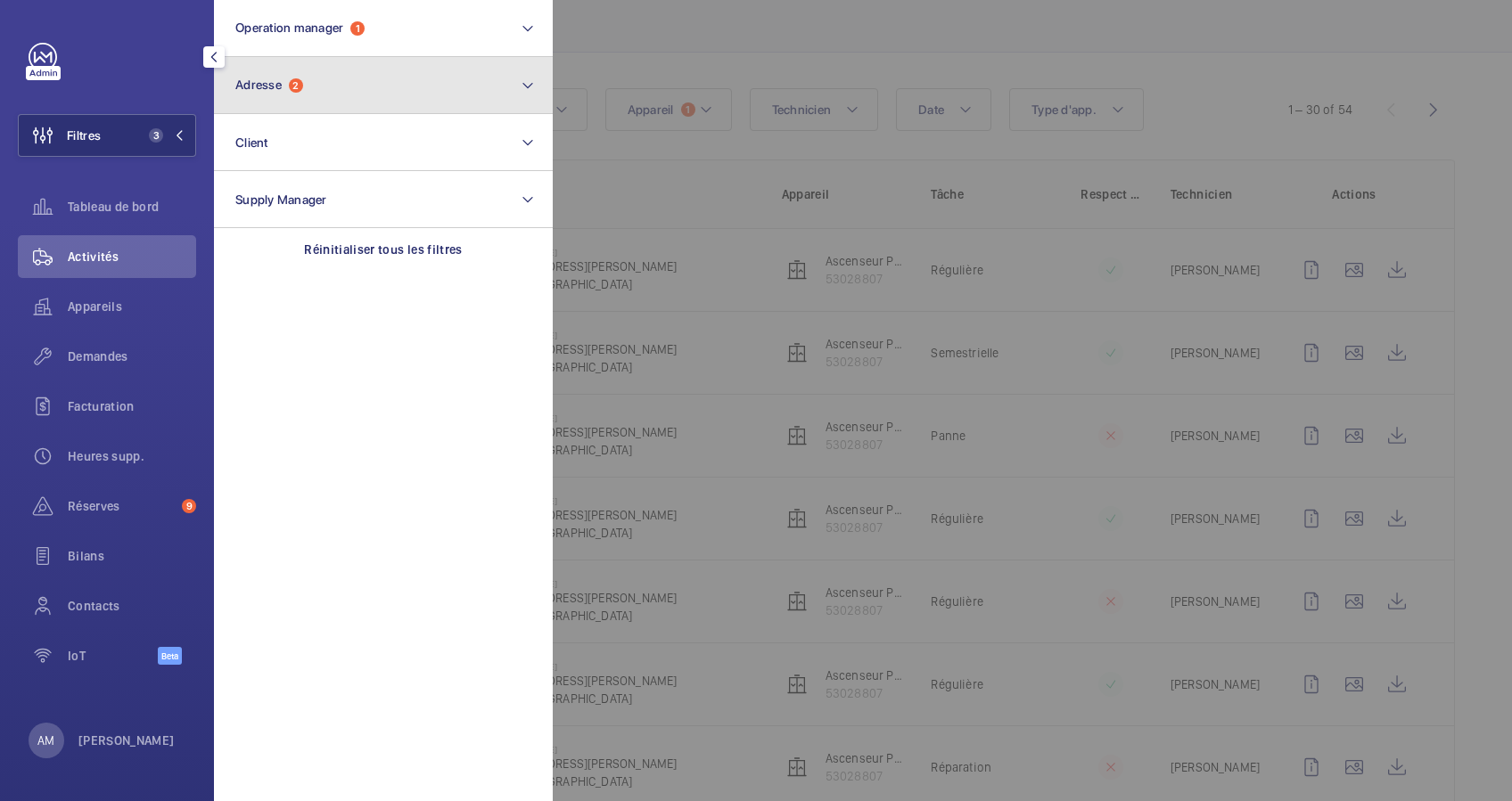
click at [295, 102] on button "Adresse 2" at bounding box center [383, 85] width 339 height 57
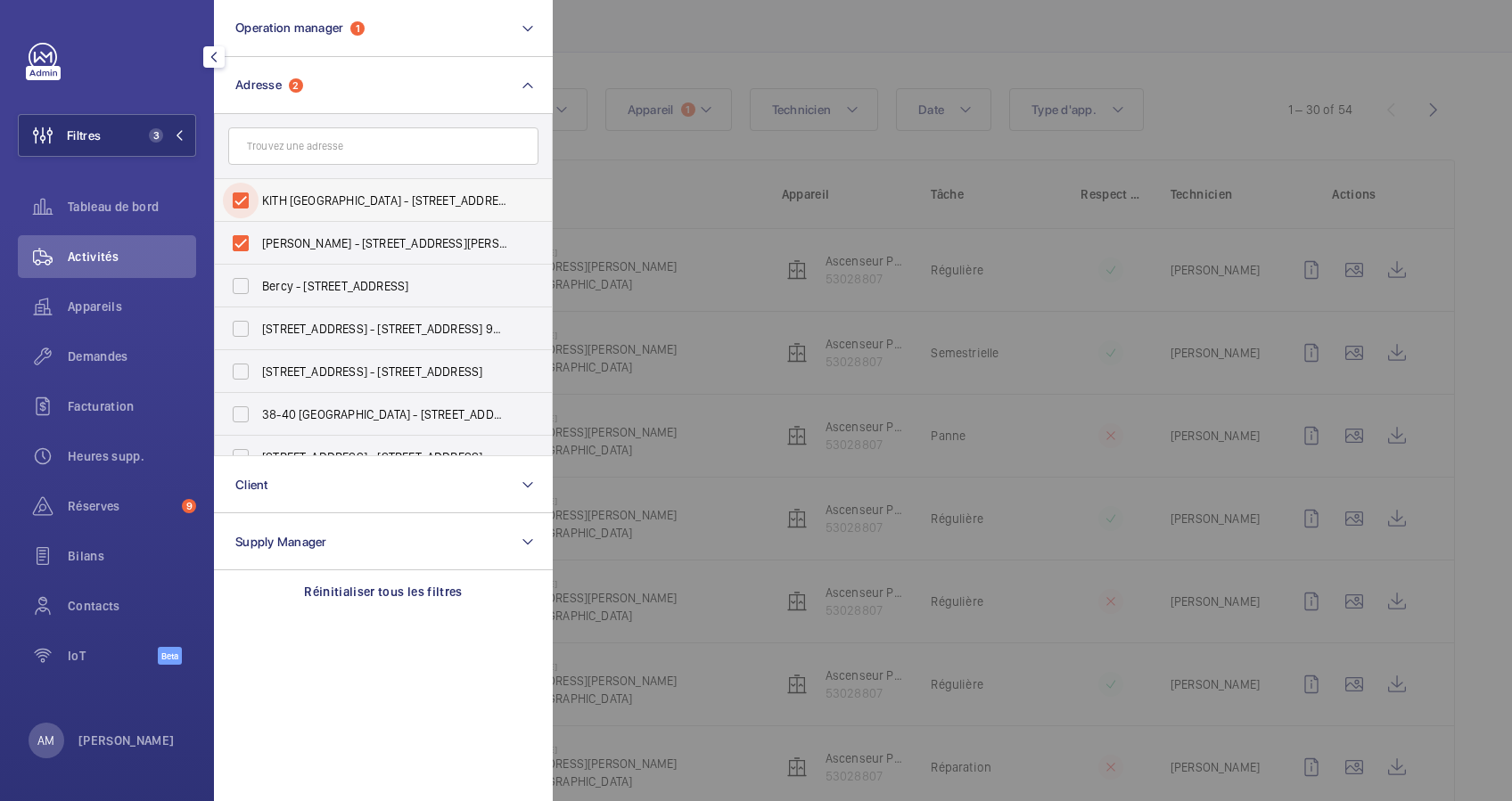
drag, startPoint x: 235, startPoint y: 183, endPoint x: 230, endPoint y: 215, distance: 32.5
click at [231, 194] on input "KITH [GEOGRAPHIC_DATA] - [STREET_ADDRESS][PERSON_NAME]" at bounding box center [241, 201] width 36 height 36
checkbox input "false"
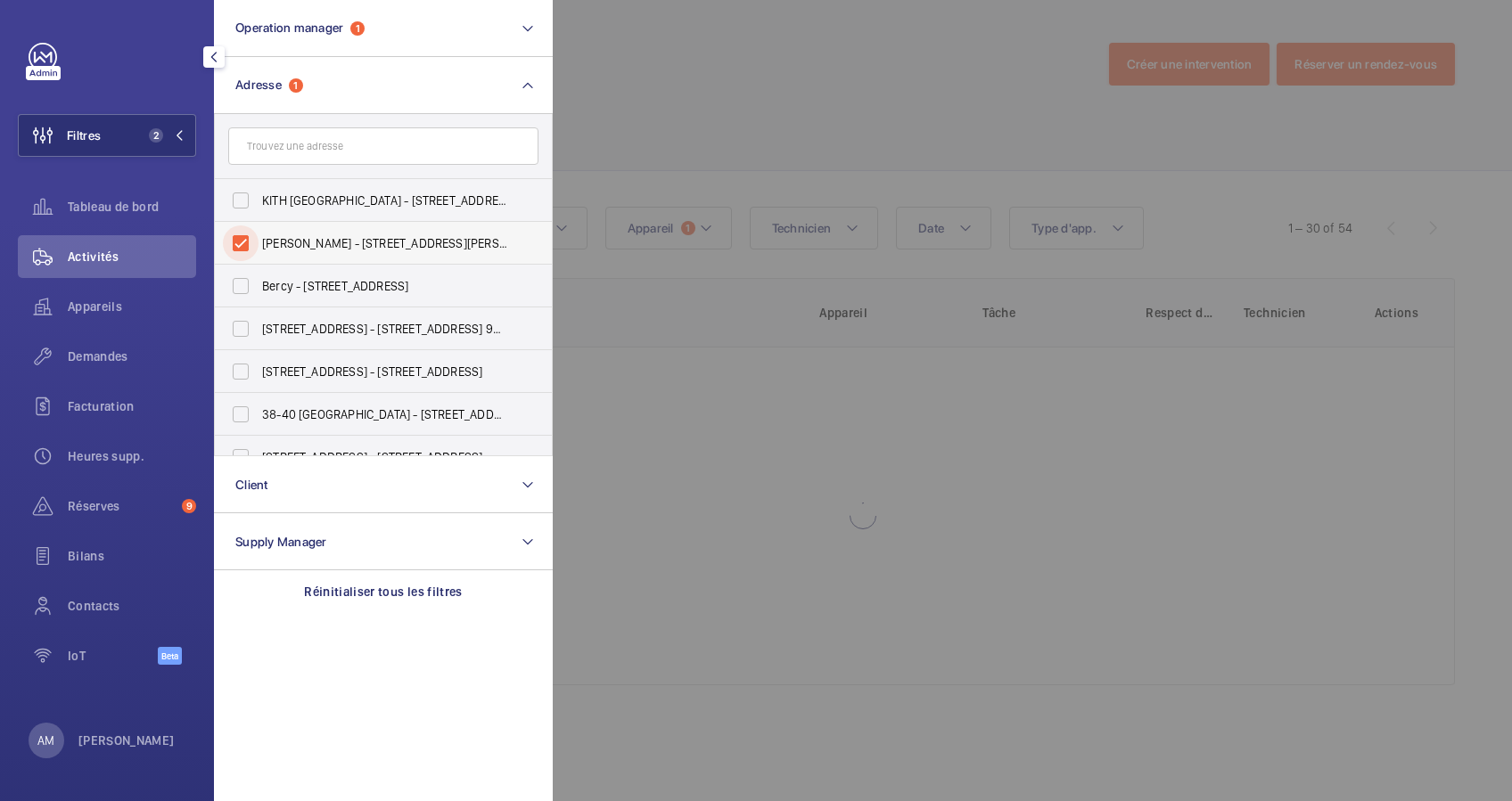
click at [229, 237] on input "[PERSON_NAME] - [STREET_ADDRESS][PERSON_NAME]" at bounding box center [241, 243] width 36 height 36
checkbox input "false"
click at [307, 150] on input "text" at bounding box center [383, 145] width 310 height 37
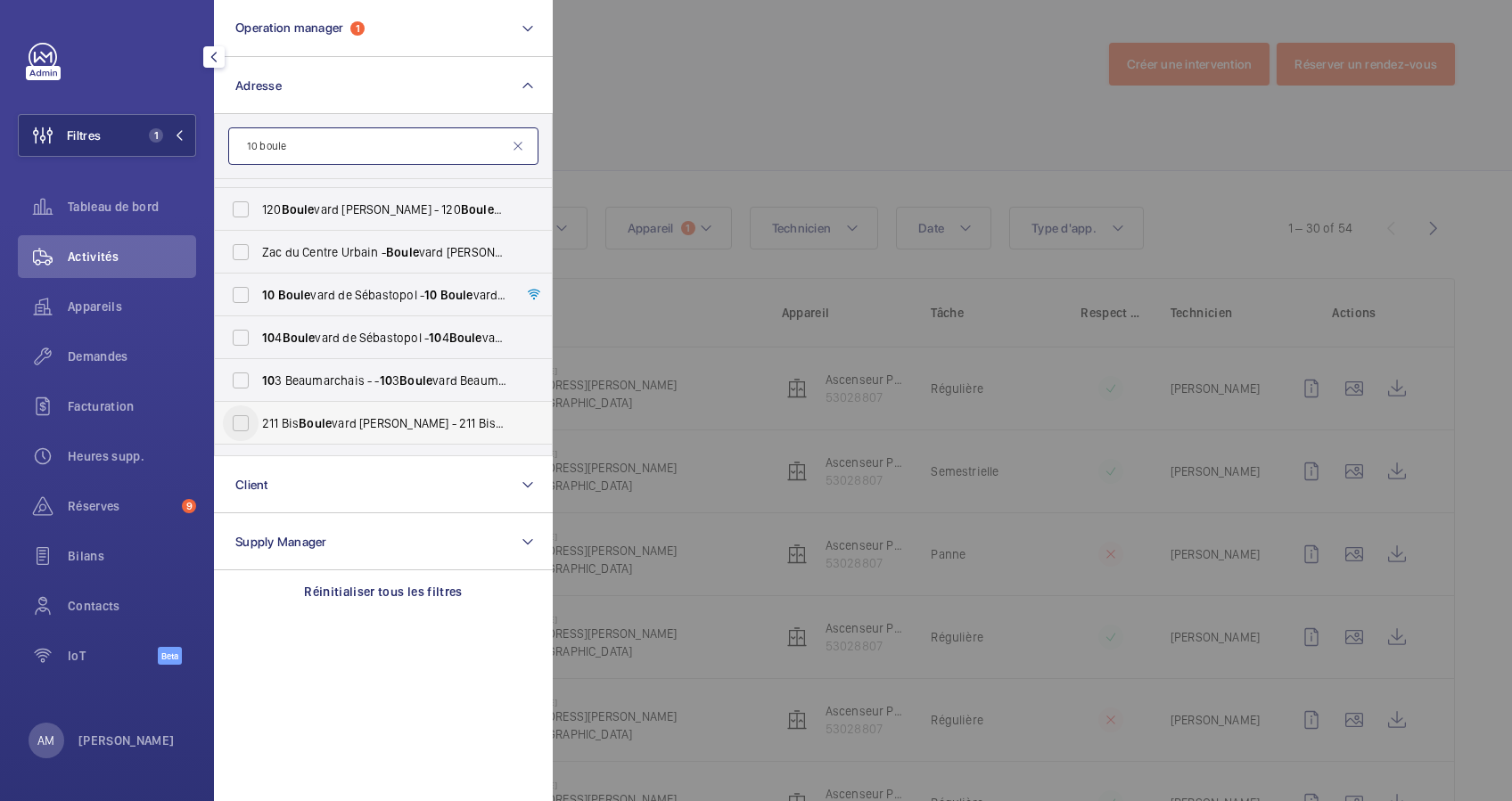
scroll to position [357, 0]
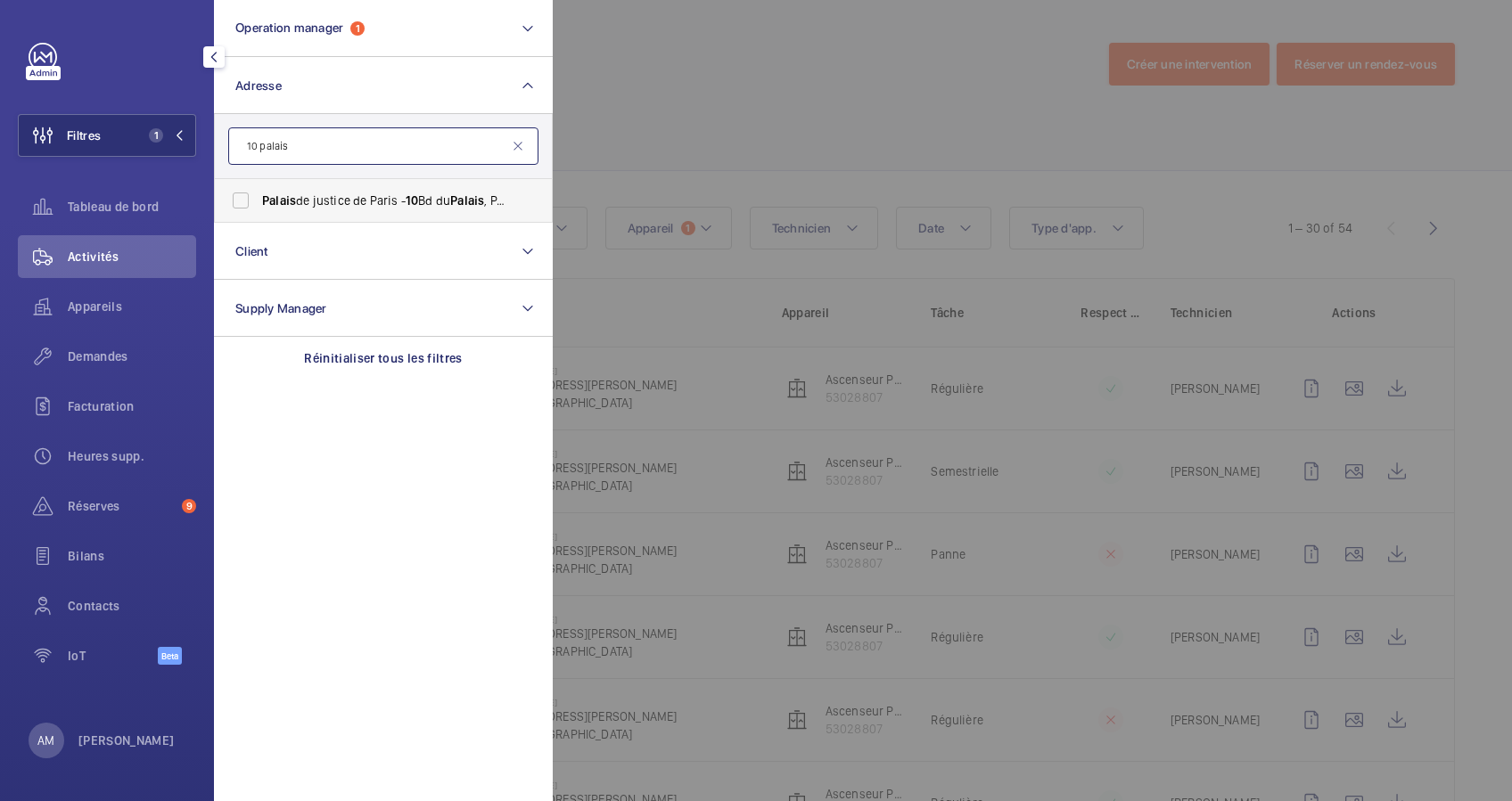
type input "10 palais"
click at [372, 192] on span "[GEOGRAPHIC_DATA] - 10 [GEOGRAPHIC_DATA]" at bounding box center [384, 201] width 245 height 18
click at [258, 191] on input "[GEOGRAPHIC_DATA] - 10 [GEOGRAPHIC_DATA]" at bounding box center [241, 201] width 36 height 36
checkbox input "true"
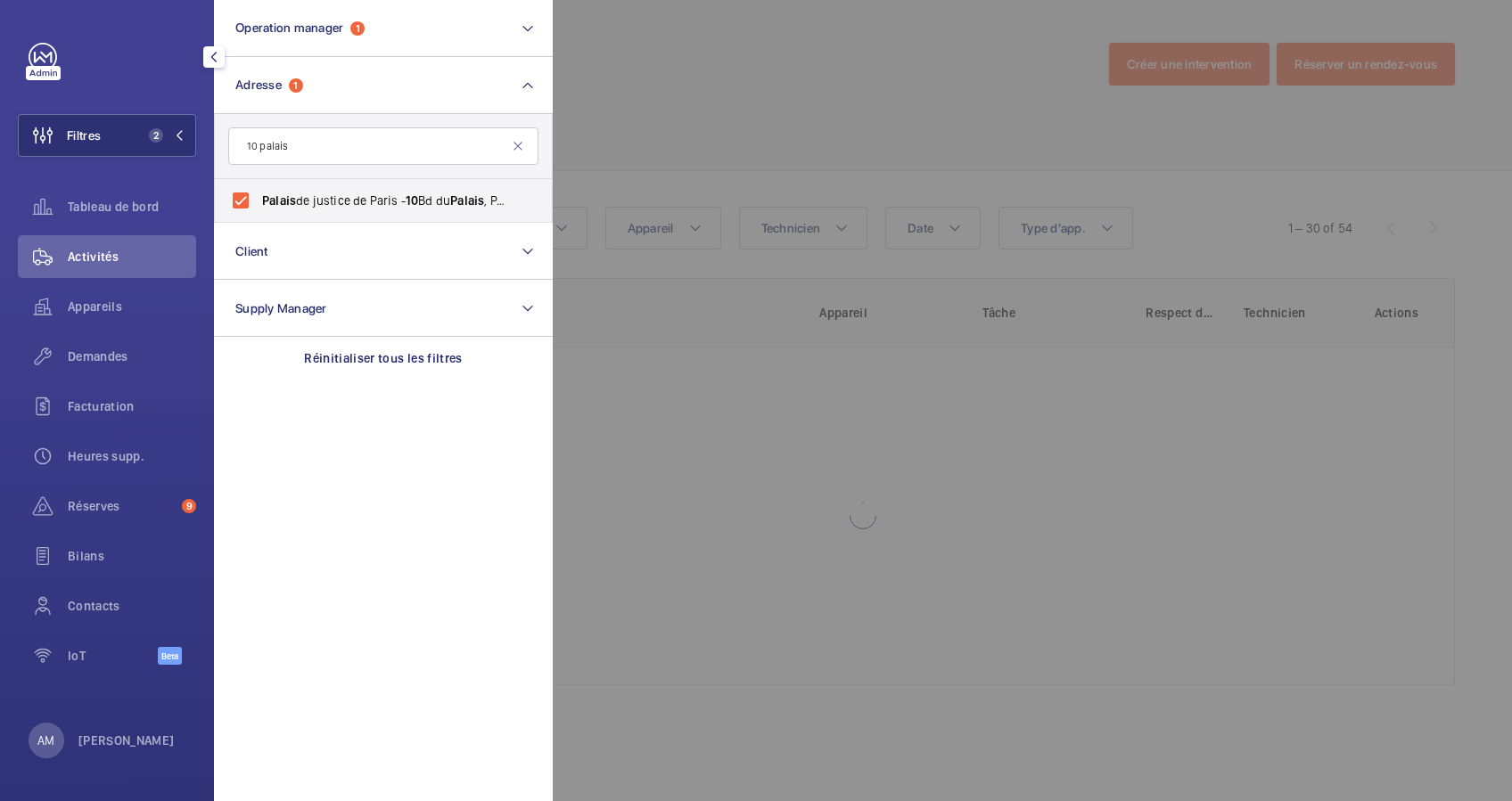
click at [752, 103] on div at bounding box center [1309, 400] width 1512 height 801
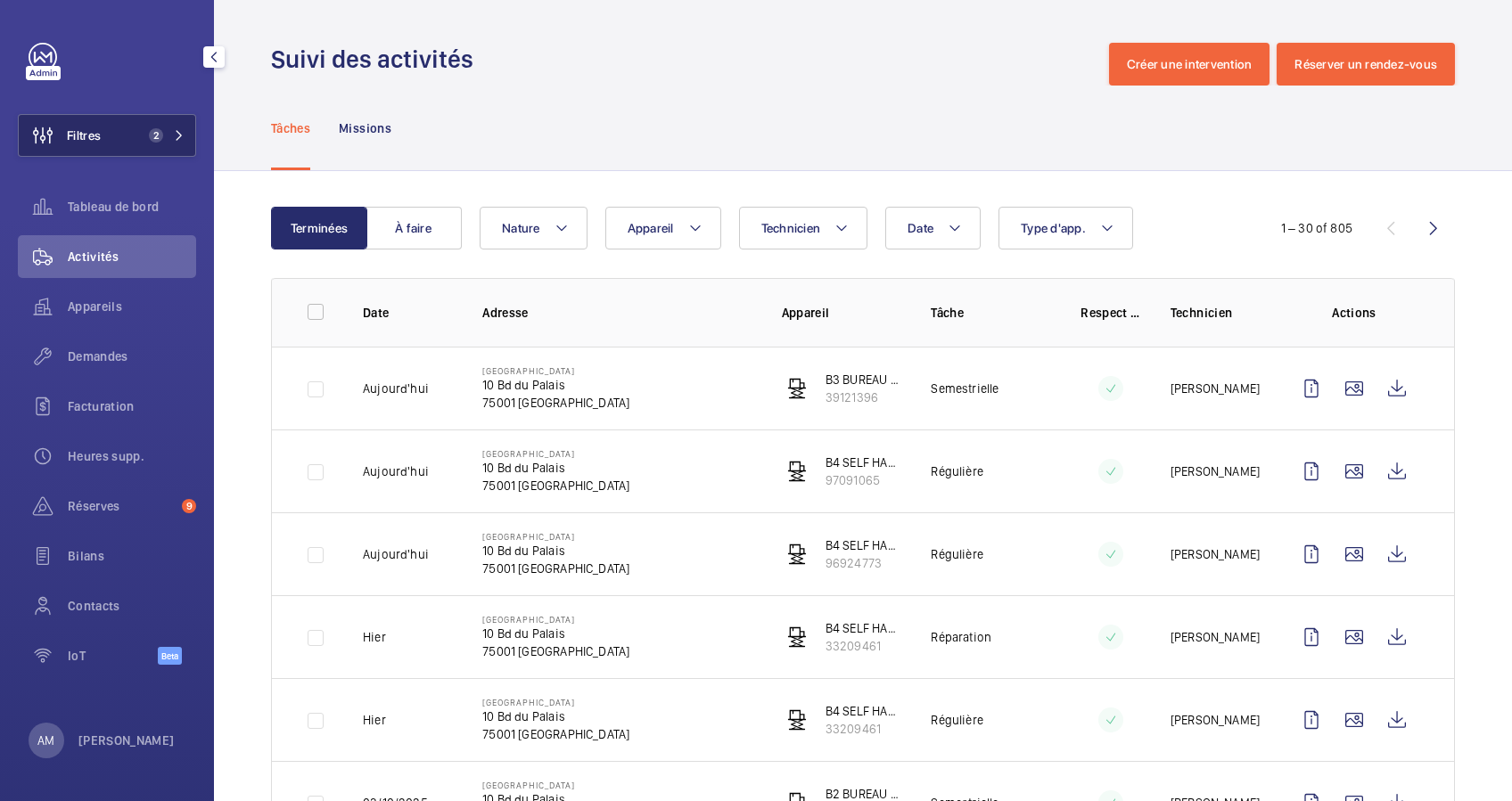
click at [176, 142] on span "2" at bounding box center [163, 135] width 43 height 14
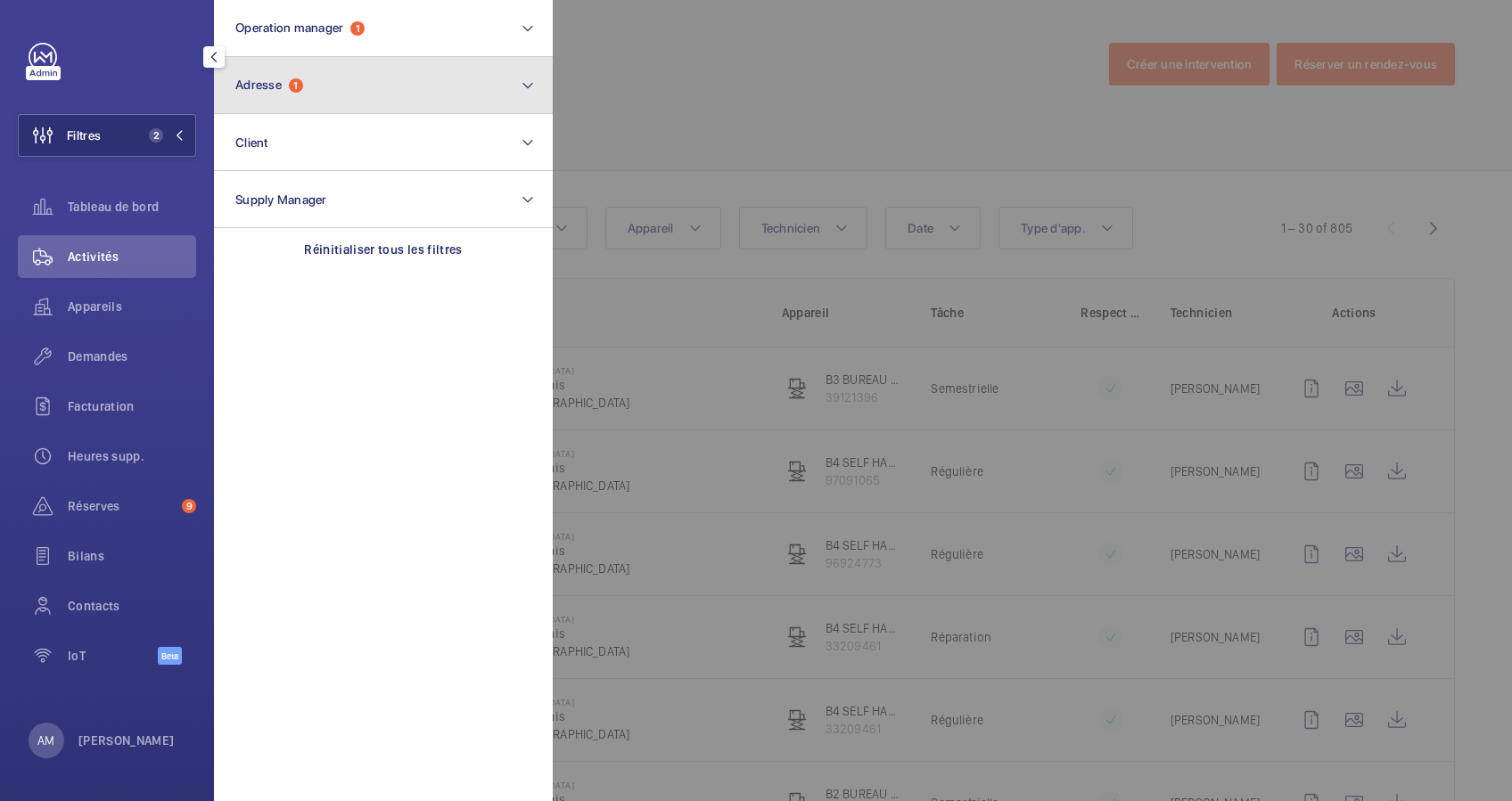
click at [276, 95] on button "Adresse 1" at bounding box center [383, 85] width 339 height 57
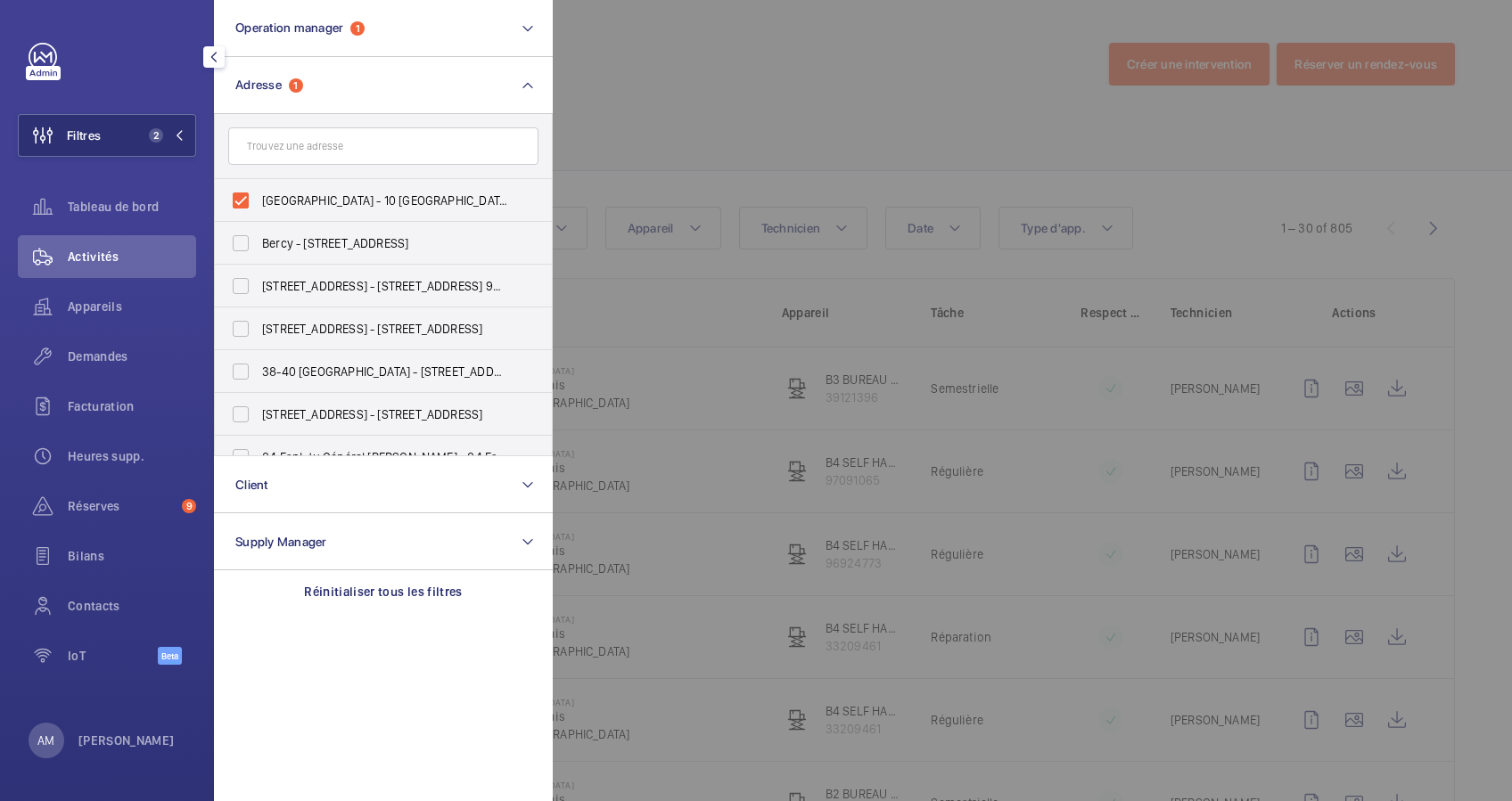
click at [161, 53] on div at bounding box center [113, 57] width 168 height 29
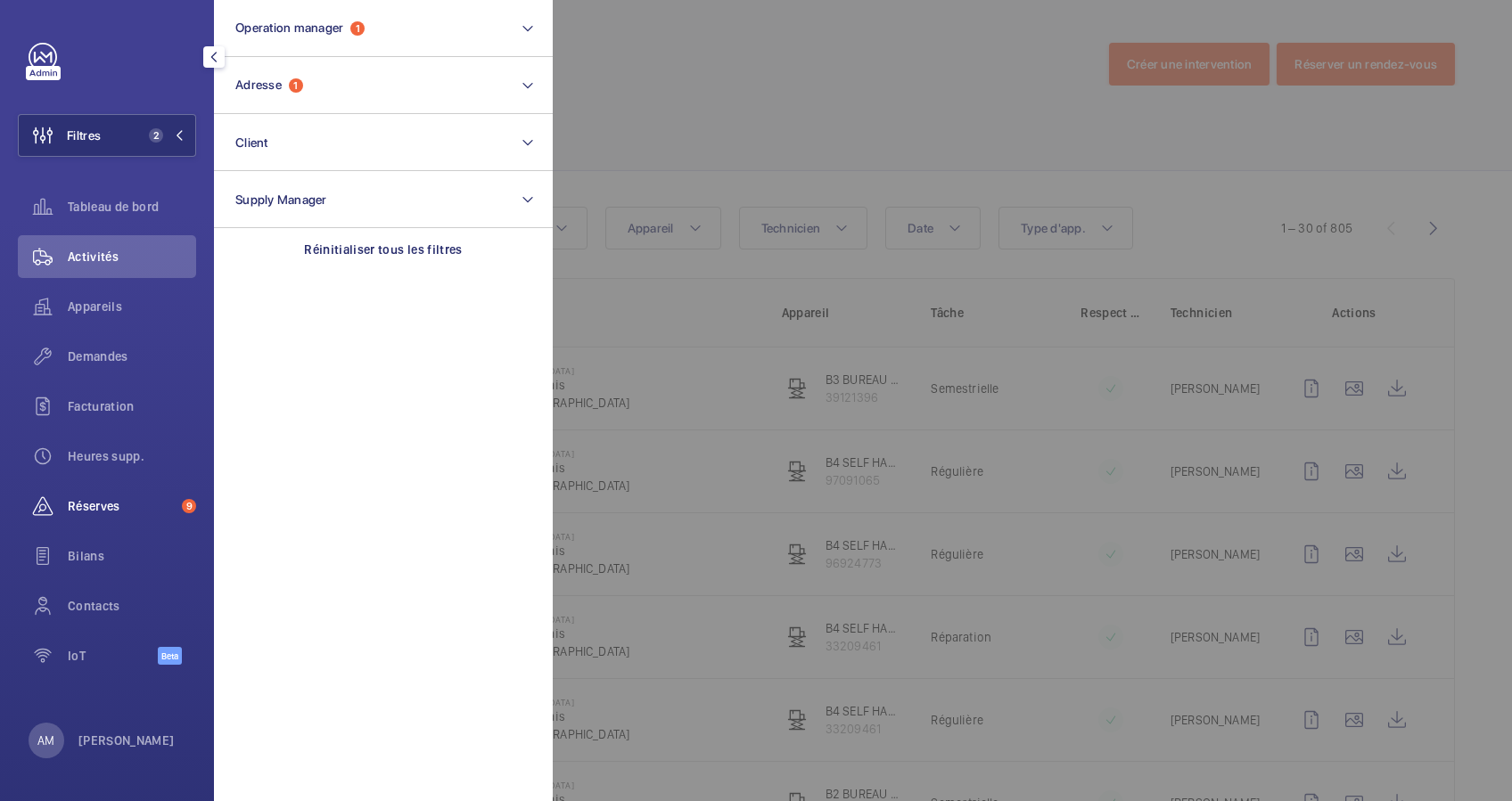
click at [94, 506] on span "Réserves" at bounding box center [121, 506] width 107 height 18
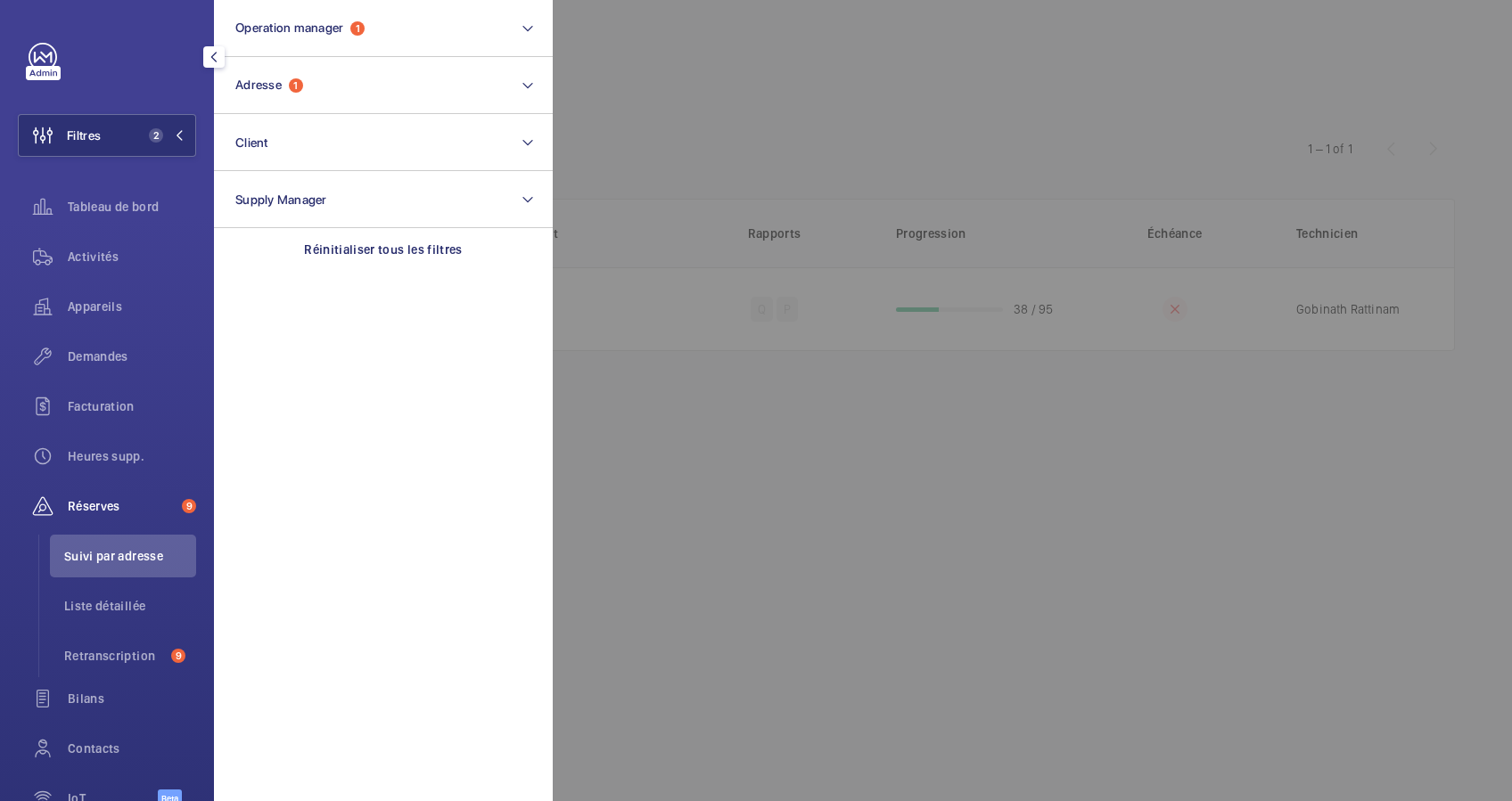
click at [875, 142] on div at bounding box center [1309, 400] width 1512 height 801
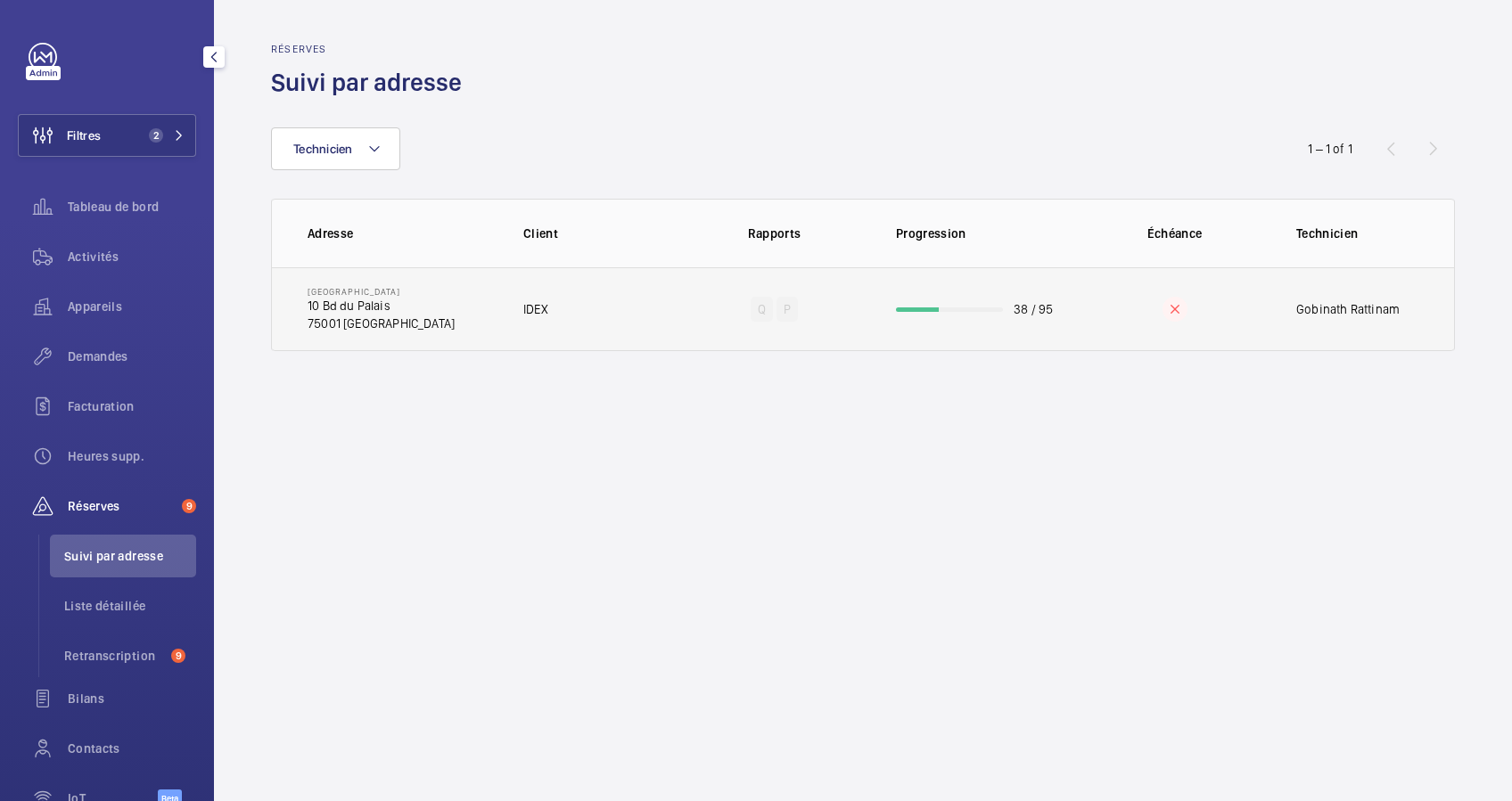
click at [963, 305] on td "38 / 95" at bounding box center [974, 309] width 214 height 84
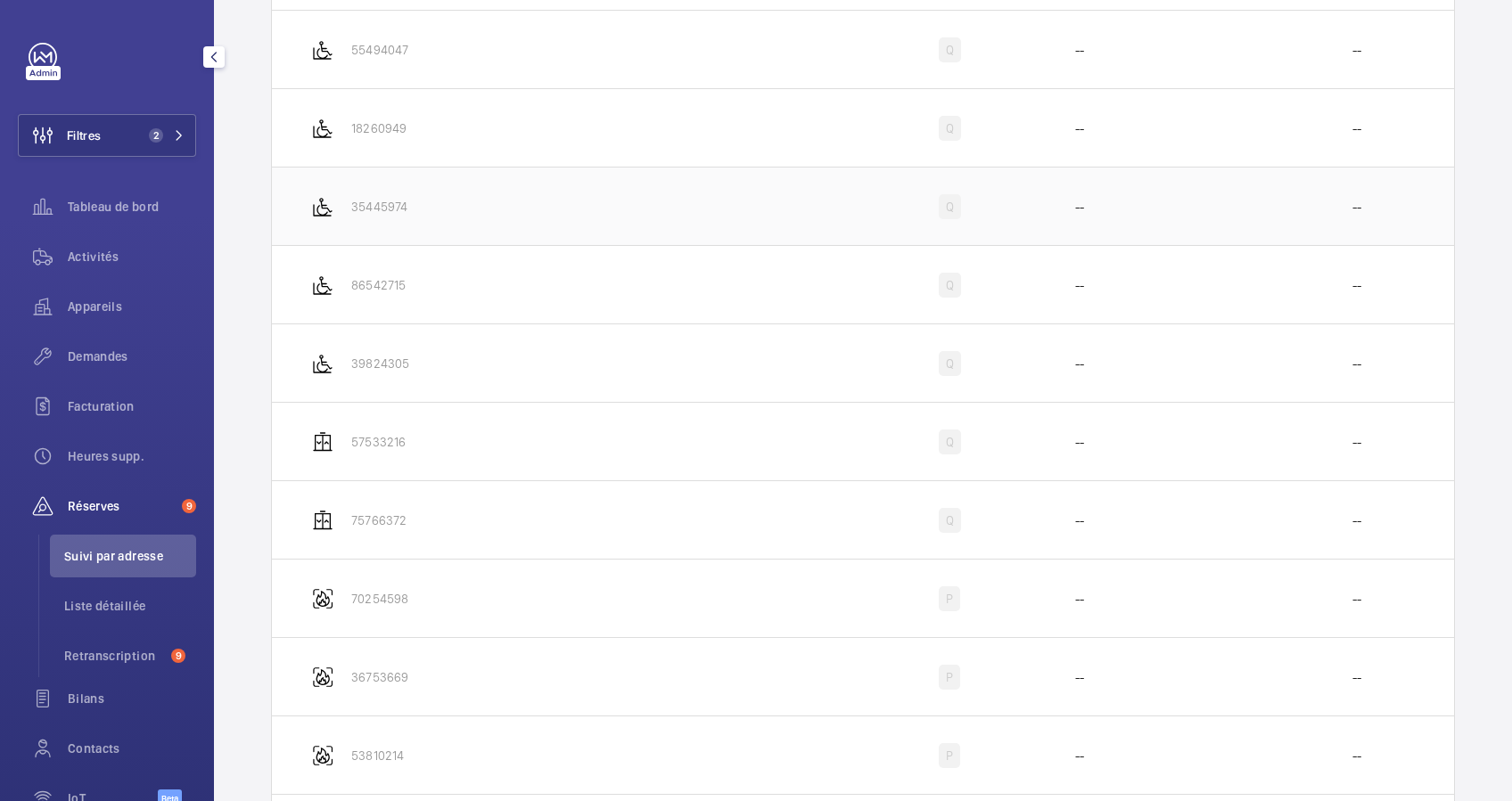
scroll to position [2020, 0]
